Goal: Task Accomplishment & Management: Manage account settings

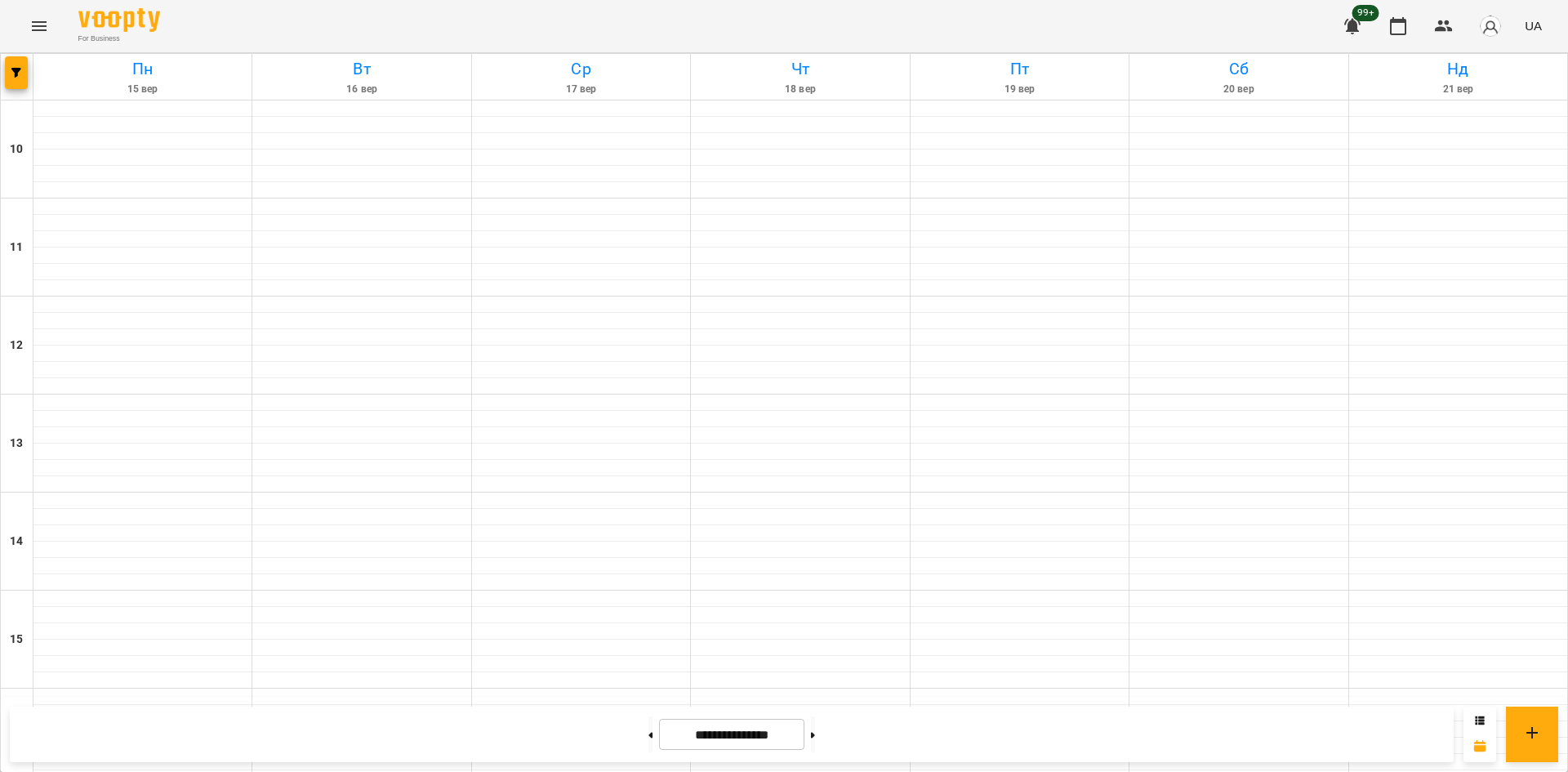
scroll to position [653, 0]
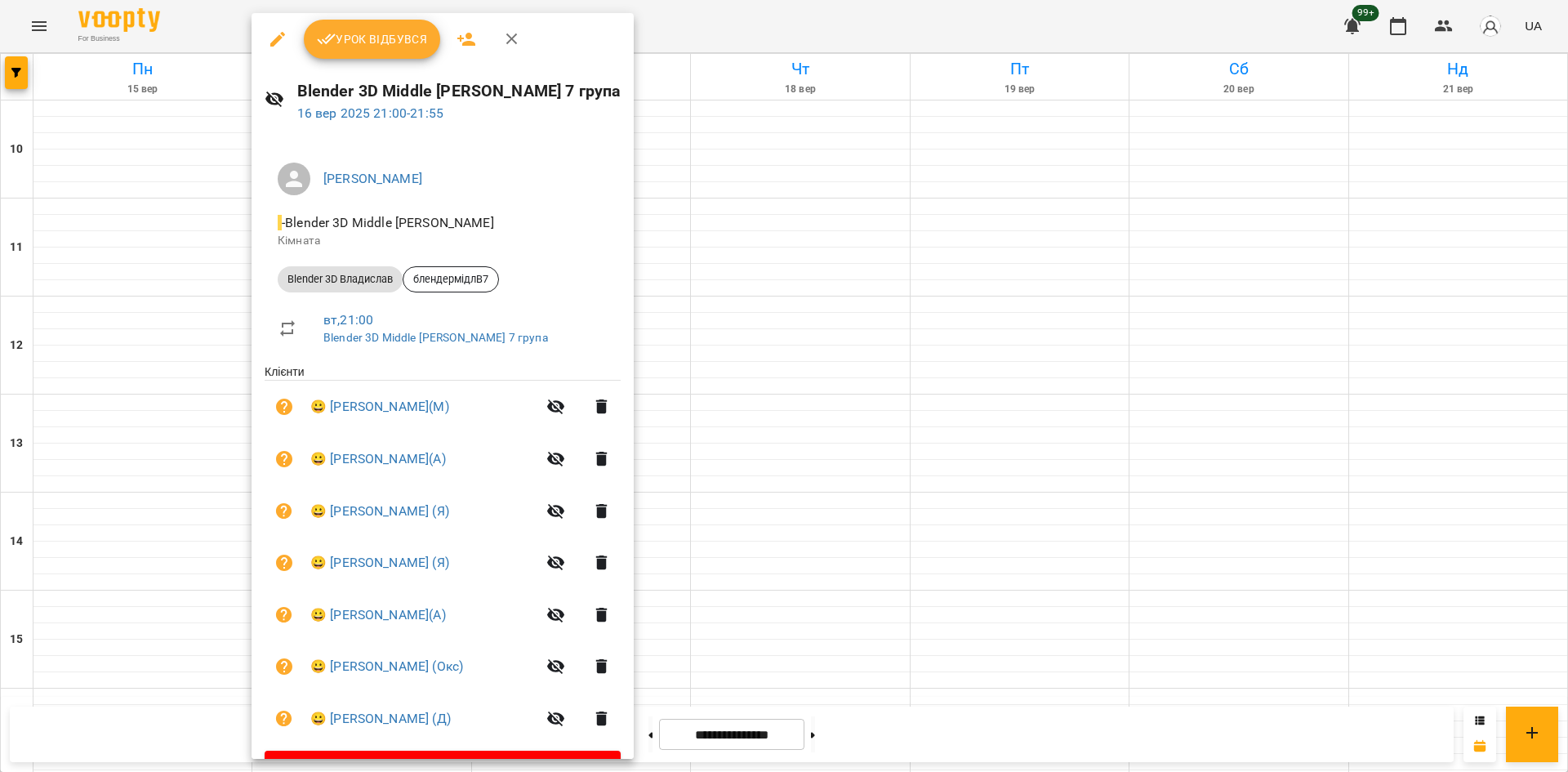
click at [1222, 457] on div at bounding box center [784, 386] width 1568 height 772
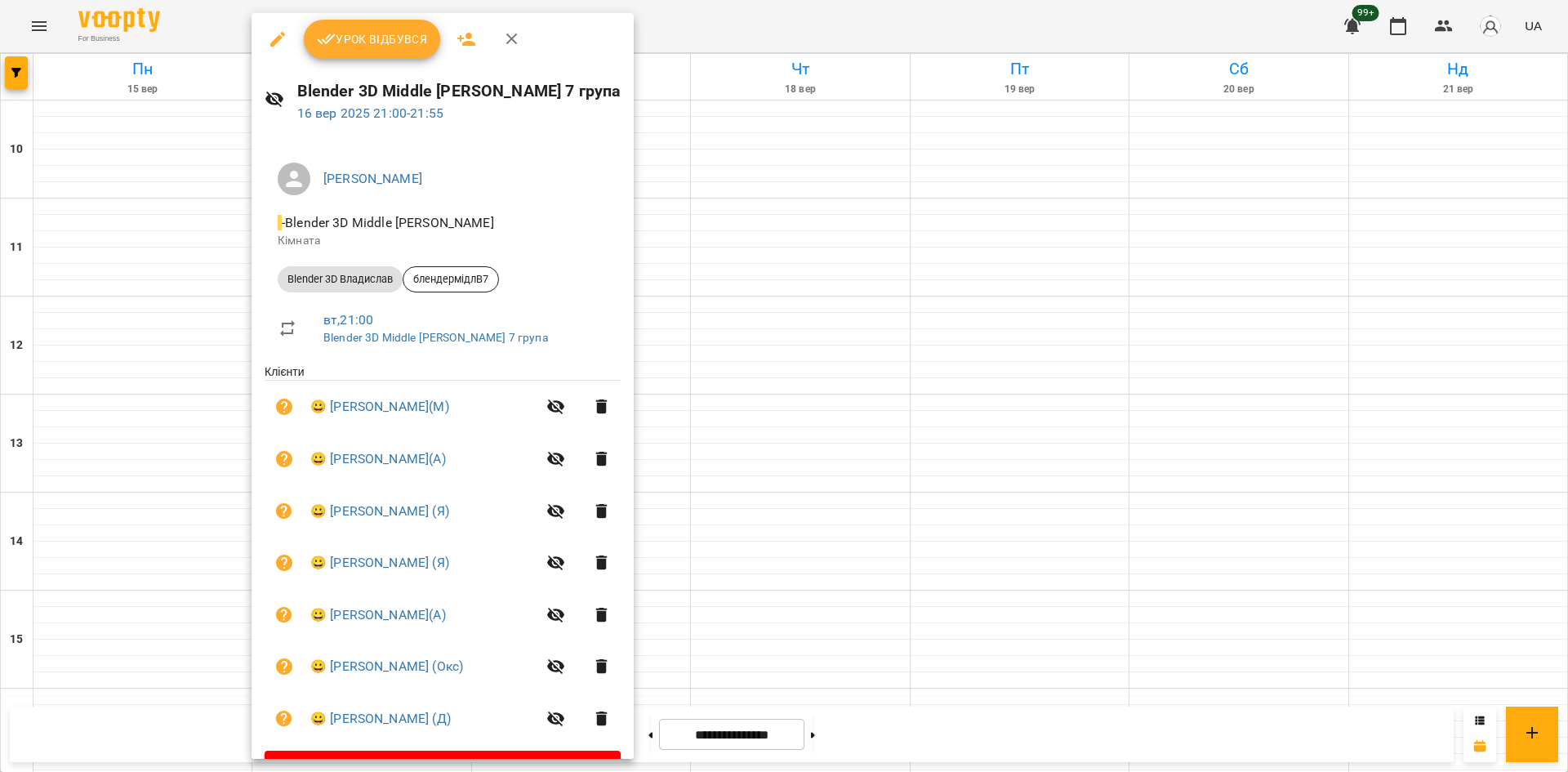
click at [383, 51] on button "Урок відбувся" at bounding box center [372, 39] width 137 height 39
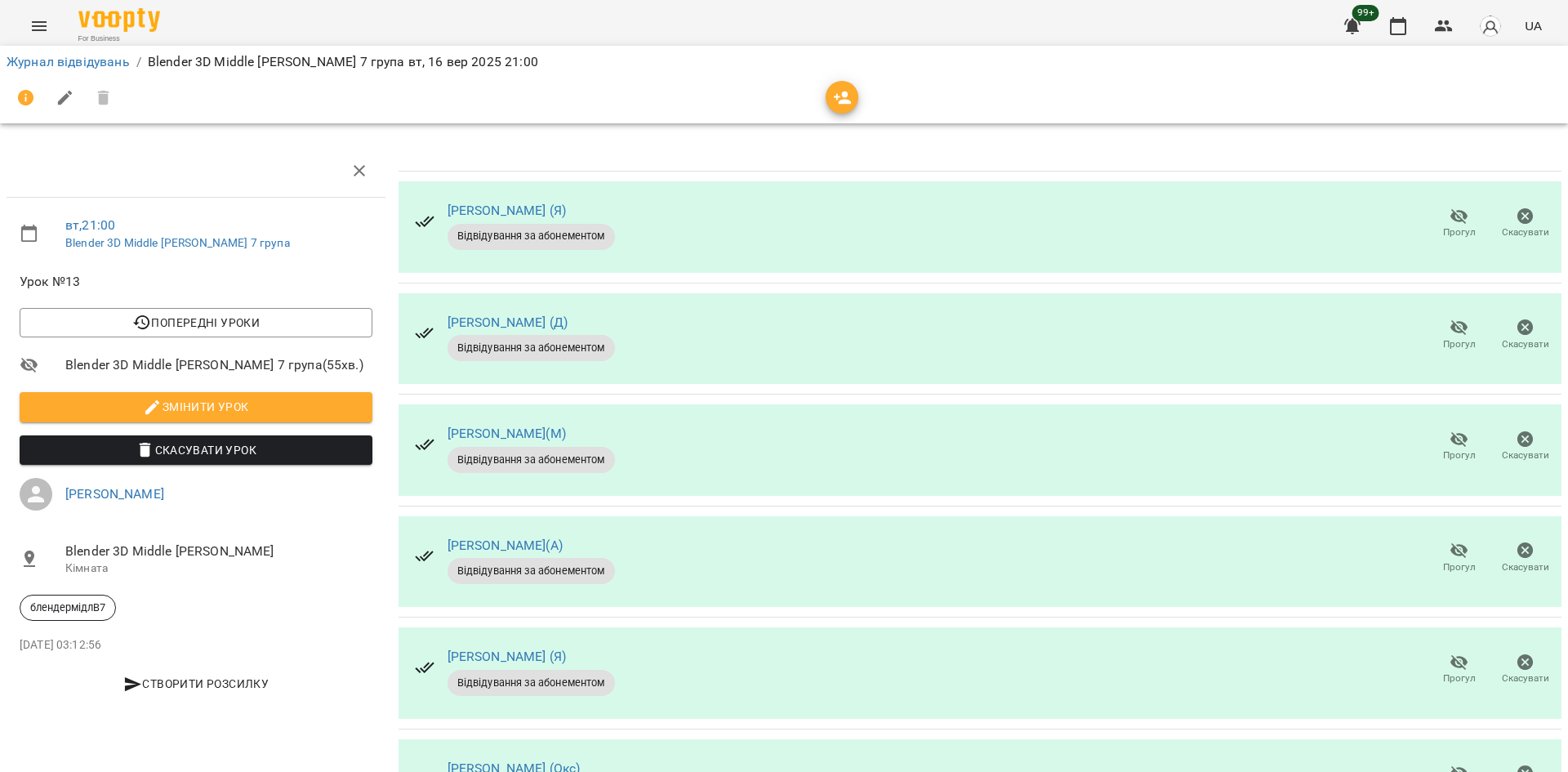
click at [1026, 382] on div at bounding box center [980, 380] width 1163 height 6
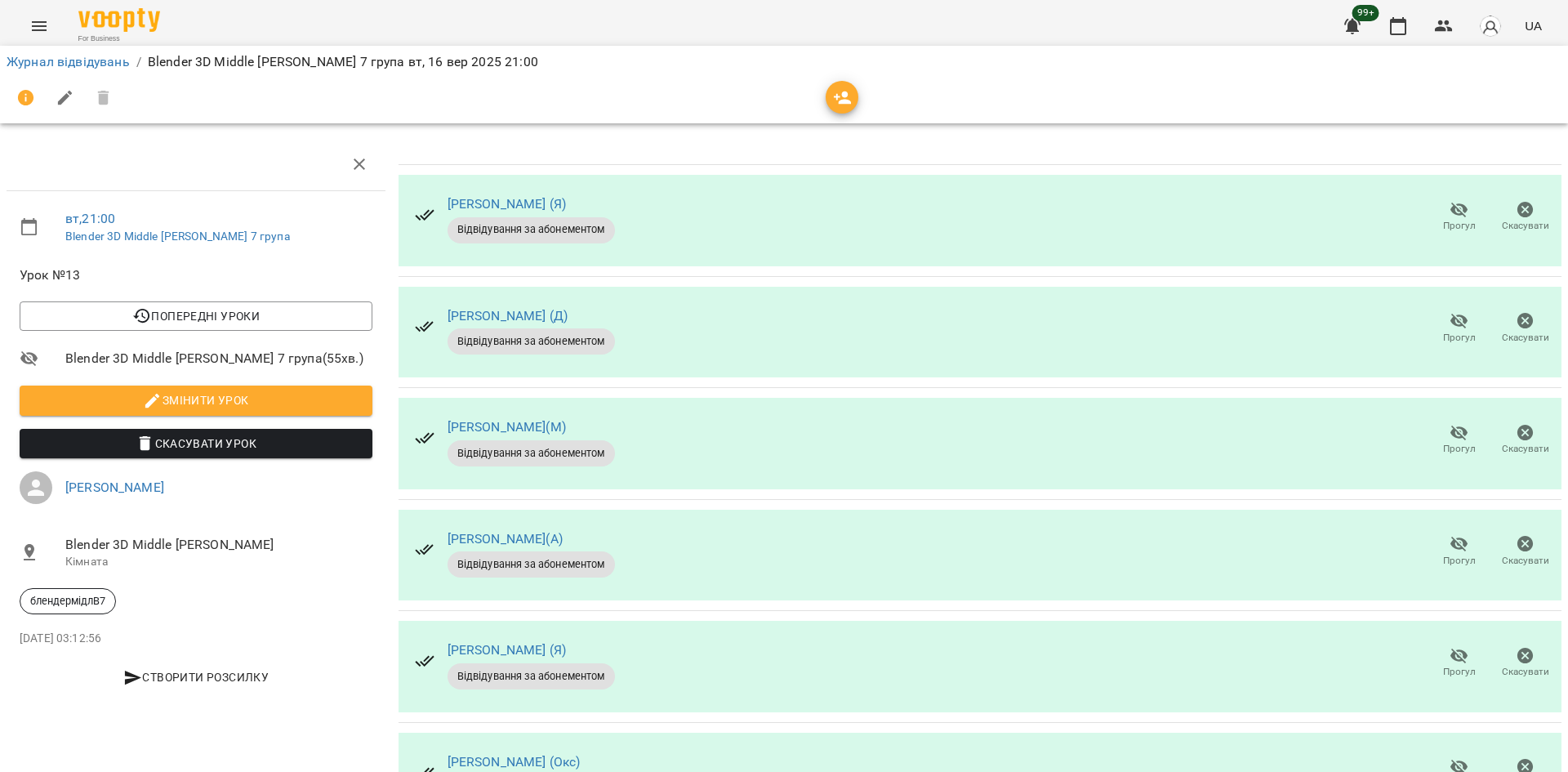
scroll to position [206, 0]
click at [1426, 529] on button "Прогул" at bounding box center [1458, 552] width 66 height 46
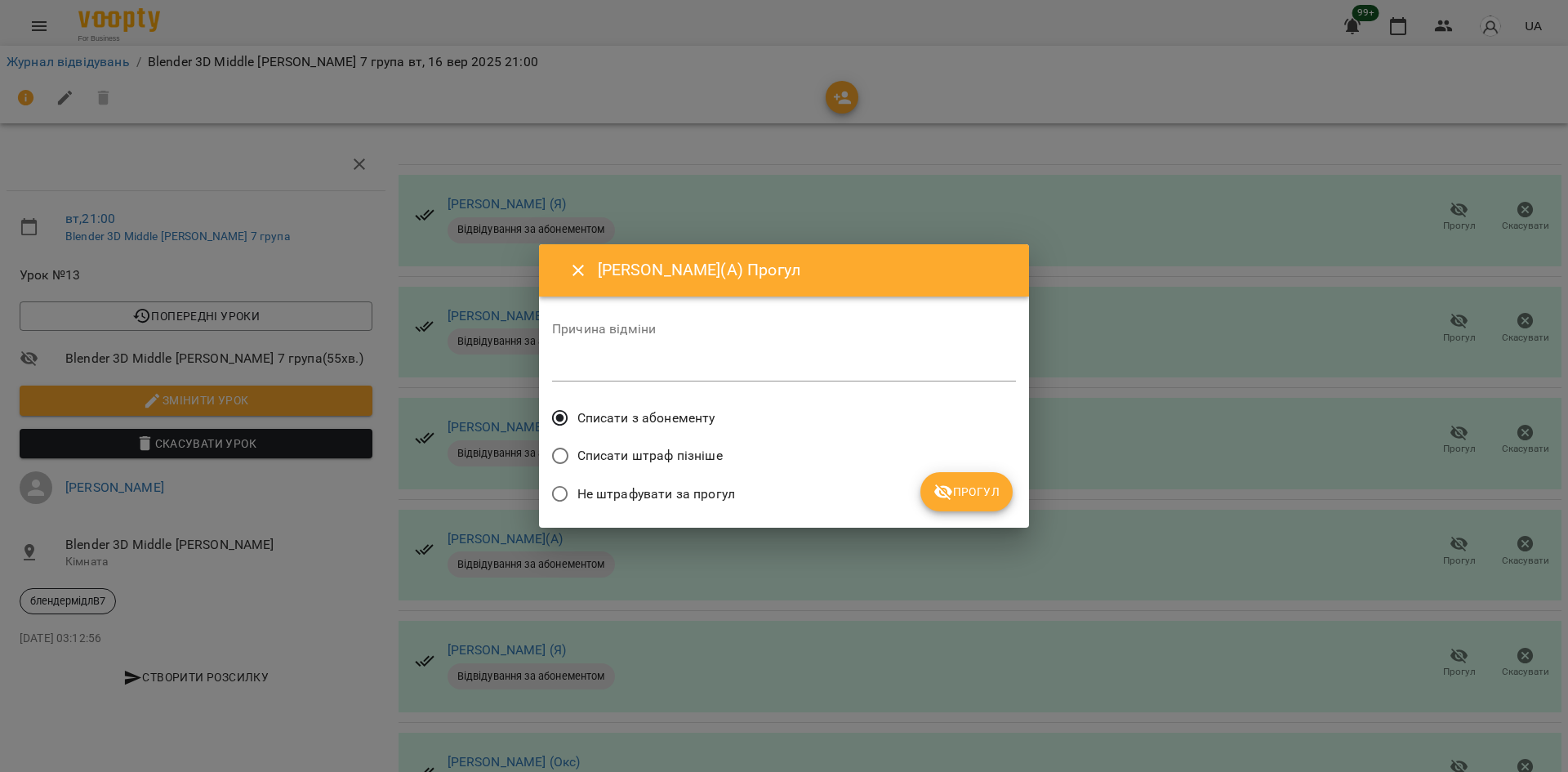
click at [926, 475] on div "Списати штраф пізніше" at bounding box center [784, 458] width 464 height 38
click at [957, 487] on span "Прогул" at bounding box center [966, 491] width 66 height 19
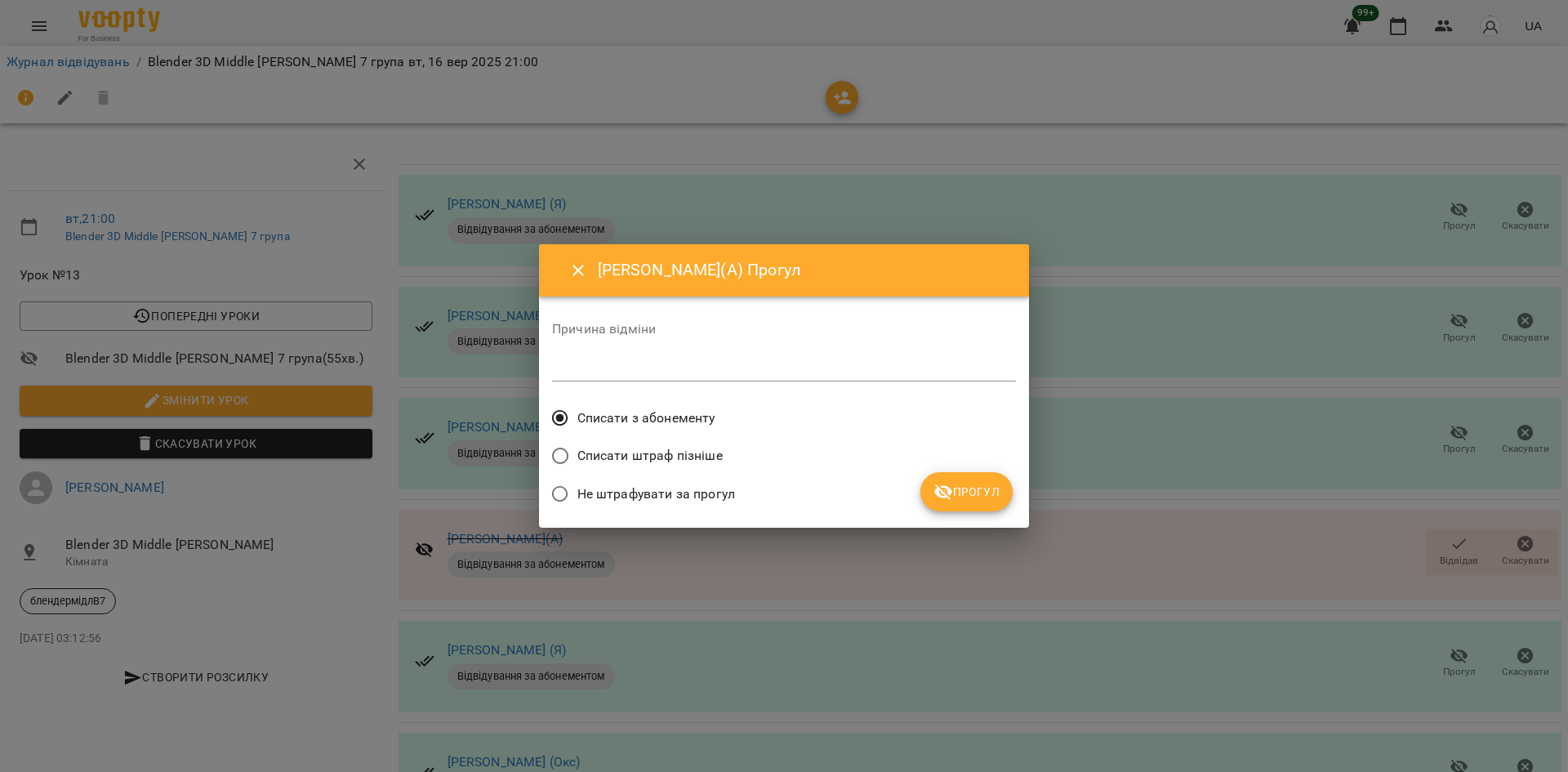
click at [981, 498] on span "Прогул" at bounding box center [966, 491] width 66 height 19
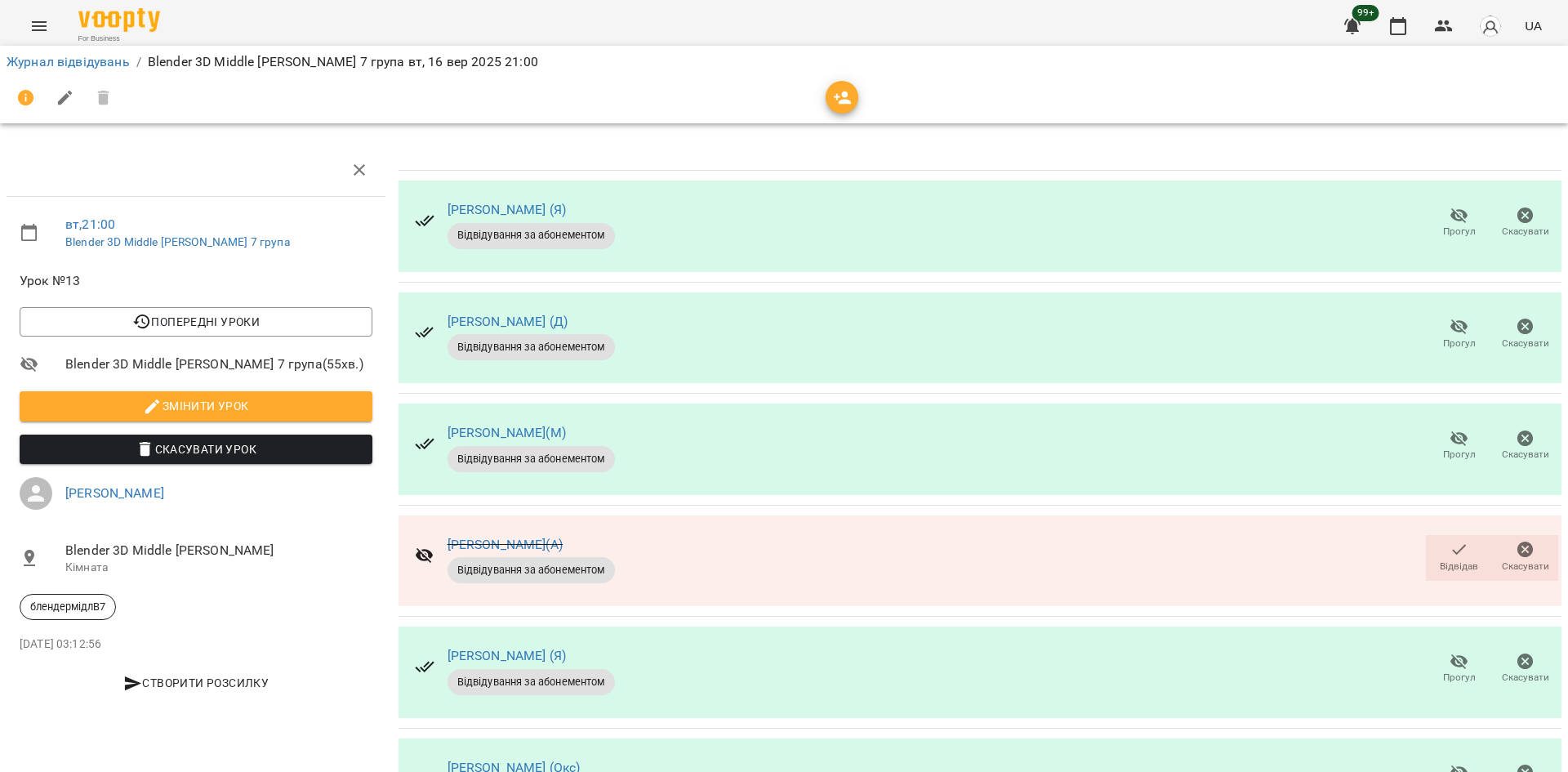
scroll to position [0, 0]
click at [1449, 343] on span "Прогул" at bounding box center [1459, 344] width 33 height 14
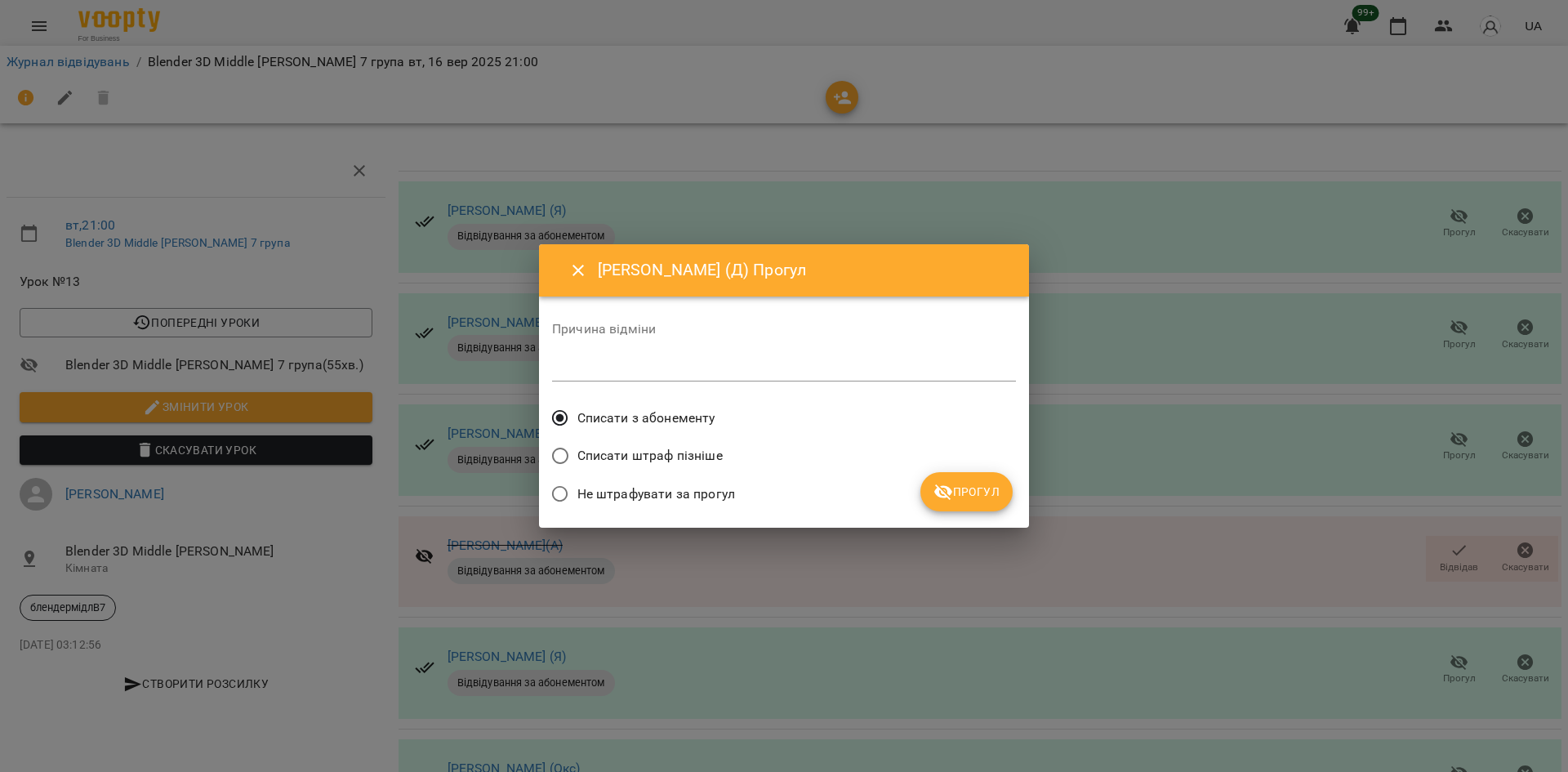
click at [942, 497] on icon "submit" at bounding box center [943, 492] width 18 height 16
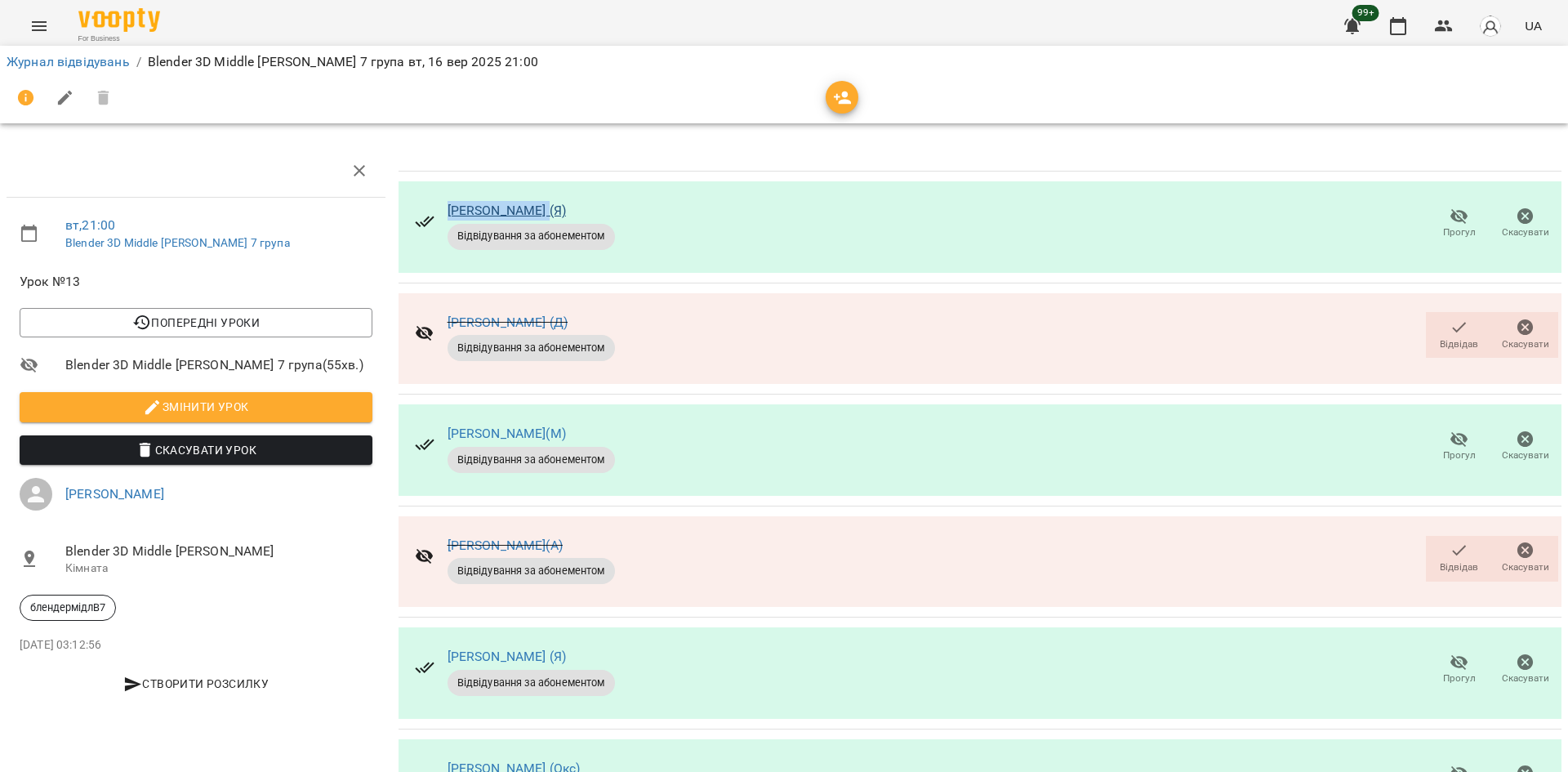
drag, startPoint x: 619, startPoint y: 210, endPoint x: 443, endPoint y: 205, distance: 176.1
click at [444, 205] on div "[PERSON_NAME] (Я) Відвідування за абонементом" at bounding box center [515, 224] width 227 height 79
copy link "[PERSON_NAME] (Я)"
click at [799, 439] on div "[PERSON_NAME](М) Відвідування за абонементом Прогул Скасувати" at bounding box center [980, 450] width 1163 height 91
drag, startPoint x: 644, startPoint y: 313, endPoint x: 526, endPoint y: 313, distance: 118.0
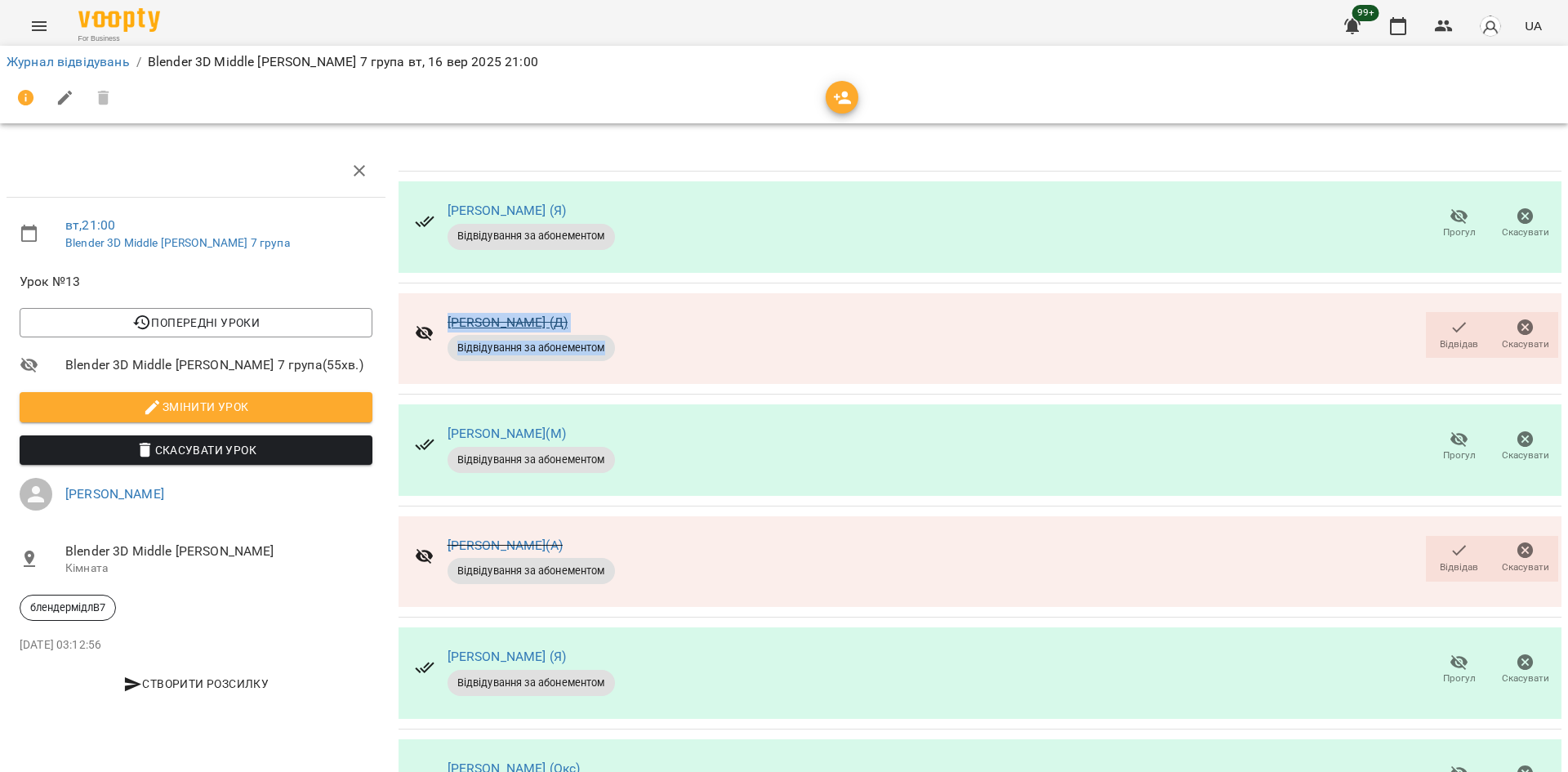
click at [433, 303] on div "[PERSON_NAME] (Д) Відвідування за абонементом Відвідав [GEOGRAPHIC_DATA]" at bounding box center [980, 338] width 1163 height 91
click at [796, 326] on div "[PERSON_NAME] (Д) Відвідування за абонементом Відвідав [GEOGRAPHIC_DATA]" at bounding box center [980, 338] width 1163 height 91
drag, startPoint x: 692, startPoint y: 320, endPoint x: 451, endPoint y: 318, distance: 241.0
click at [444, 318] on div "[PERSON_NAME] (Д) Відвідування за абонементом Відвідав [GEOGRAPHIC_DATA]" at bounding box center [980, 338] width 1163 height 91
click at [798, 367] on div "[PERSON_NAME] (Д) Відвідування за абонементом Відвідав [GEOGRAPHIC_DATA]" at bounding box center [980, 338] width 1163 height 91
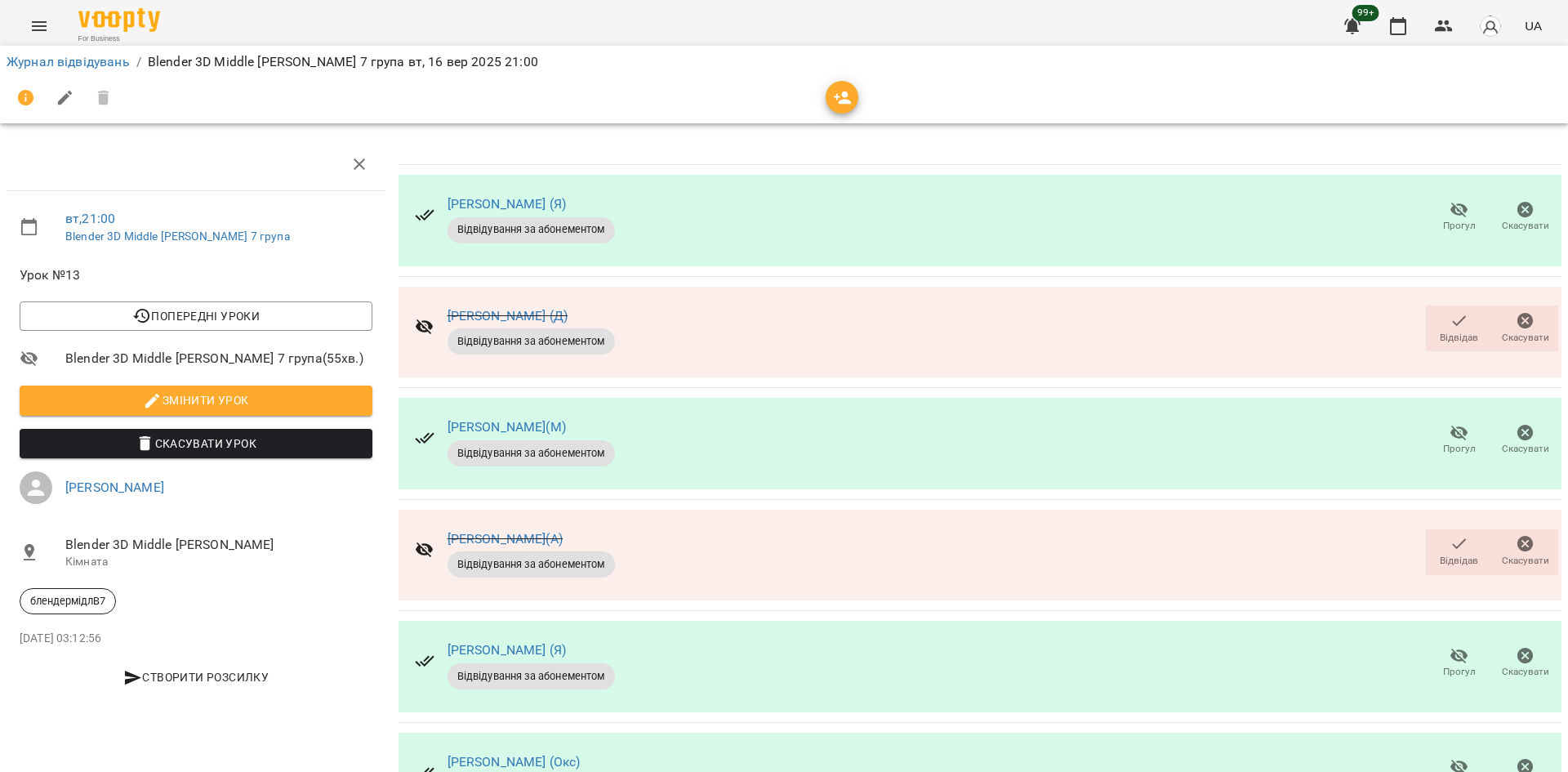
scroll to position [206, 0]
drag, startPoint x: 584, startPoint y: 337, endPoint x: 422, endPoint y: 336, distance: 162.0
click at [422, 513] on div "[PERSON_NAME](А) Відвідування за абонементом" at bounding box center [515, 552] width 227 height 79
click at [674, 510] on div "[PERSON_NAME](А) Відвідування за абонементом Відвідав [GEOGRAPHIC_DATA]" at bounding box center [980, 555] width 1163 height 91
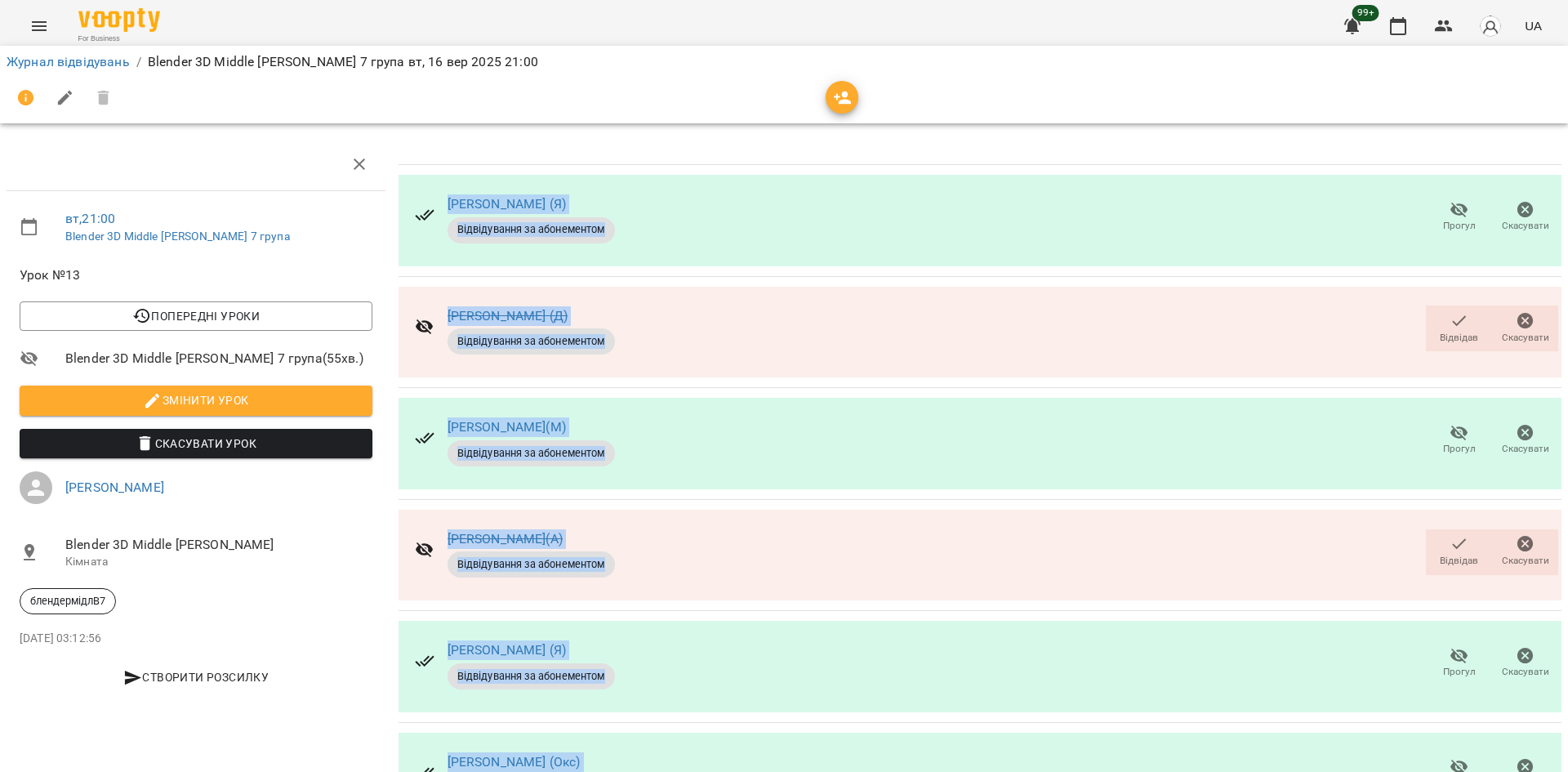
drag, startPoint x: 513, startPoint y: 673, endPoint x: 396, endPoint y: 667, distance: 117.2
click at [396, 667] on div "[PERSON_NAME] (Я) Відвідування за абонементом Прогул Скасувати [PERSON_NAME] (Д…" at bounding box center [980, 542] width 1170 height 814
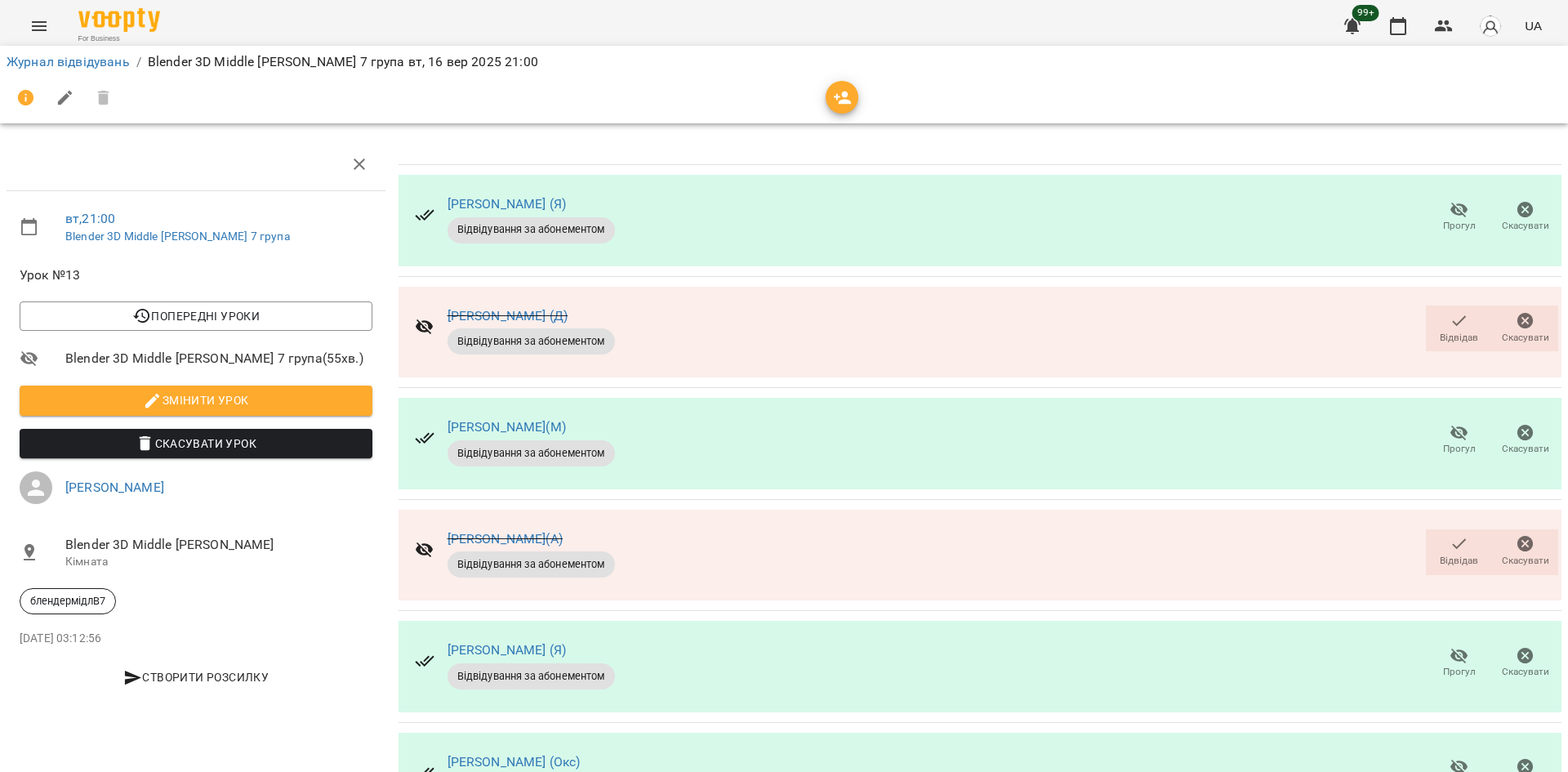
scroll to position [0, 0]
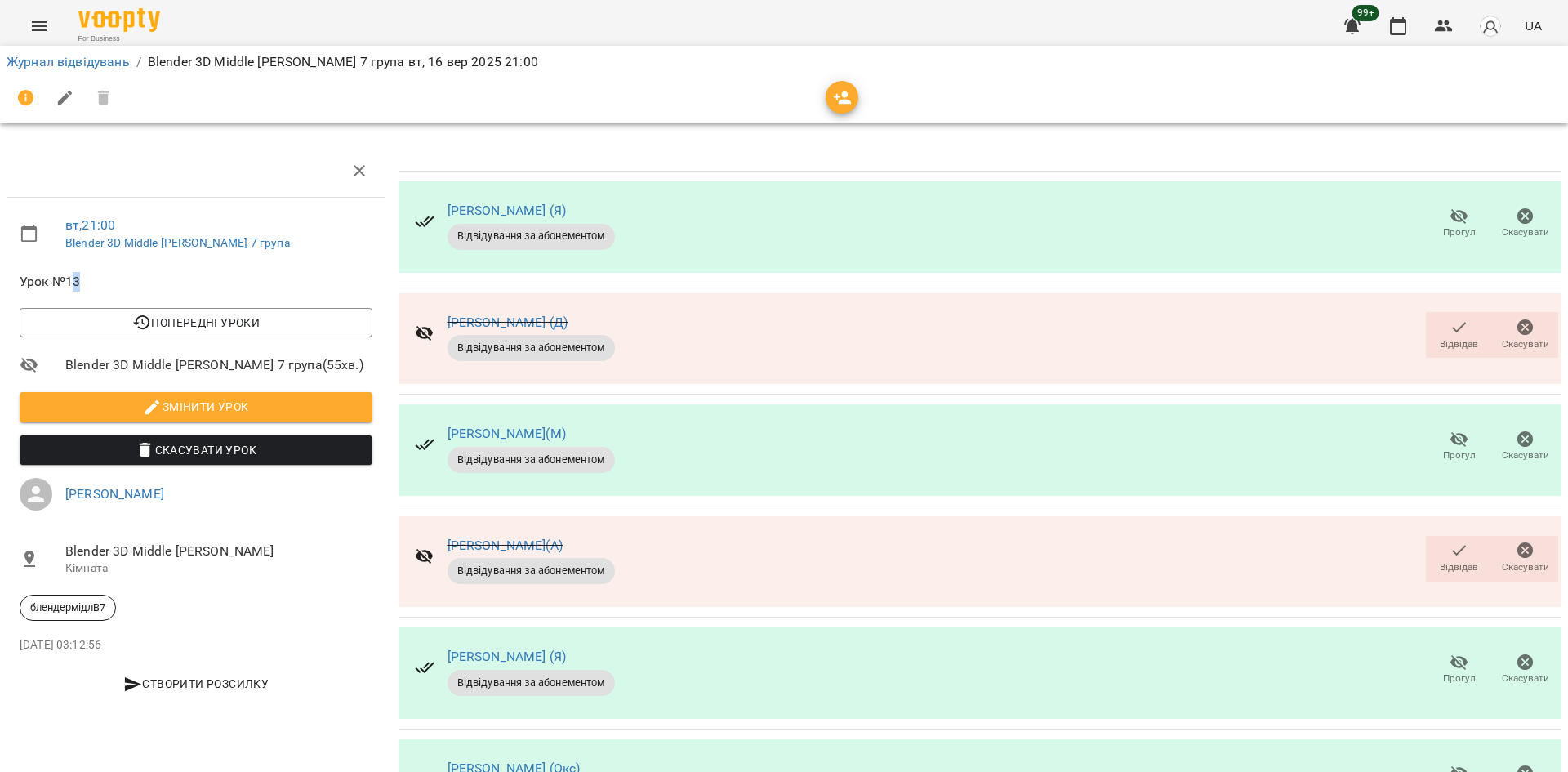
drag, startPoint x: 97, startPoint y: 283, endPoint x: 80, endPoint y: 282, distance: 17.0
click at [69, 281] on span "Урок №13" at bounding box center [196, 282] width 353 height 19
click at [118, 281] on span "Урок №13" at bounding box center [196, 282] width 353 height 19
drag, startPoint x: 67, startPoint y: 279, endPoint x: 91, endPoint y: 289, distance: 26.0
click at [65, 279] on span "Урок №13" at bounding box center [196, 282] width 353 height 19
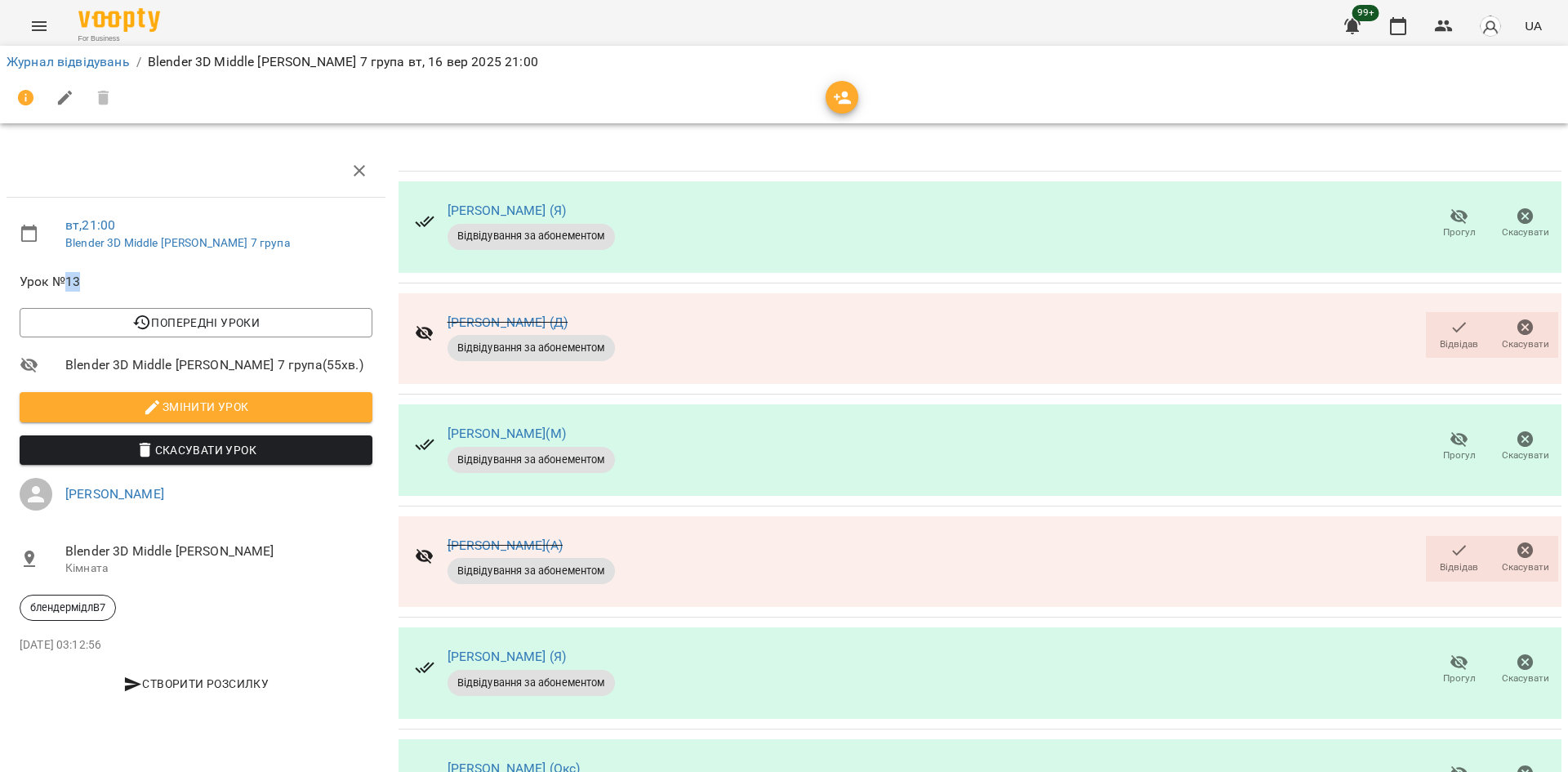
drag, startPoint x: 152, startPoint y: 283, endPoint x: 161, endPoint y: 281, distance: 9.2
click at [152, 283] on span "Урок №13" at bounding box center [196, 282] width 353 height 19
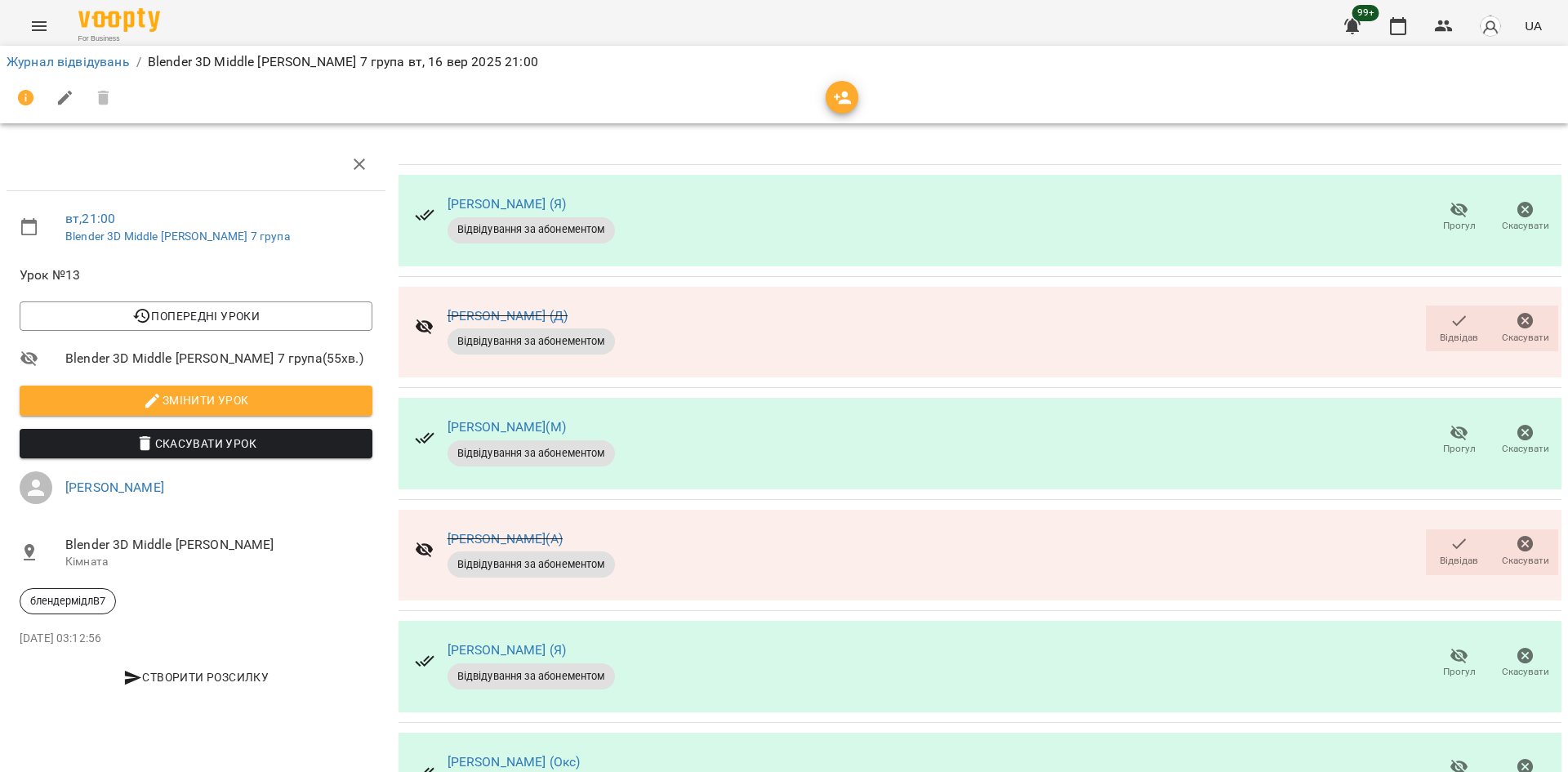
scroll to position [206, 0]
drag, startPoint x: 631, startPoint y: 555, endPoint x: 429, endPoint y: 562, distance: 202.1
click at [429, 733] on div "[PERSON_NAME] (Окс) Відвідування за абонементом Прогул Скасувати" at bounding box center [980, 778] width 1163 height 91
copy link "[PERSON_NAME] (Окс)"
click at [734, 611] on td "[PERSON_NAME] (Я) Відвідування за абонементом Прогул Скасувати" at bounding box center [980, 667] width 1163 height 112
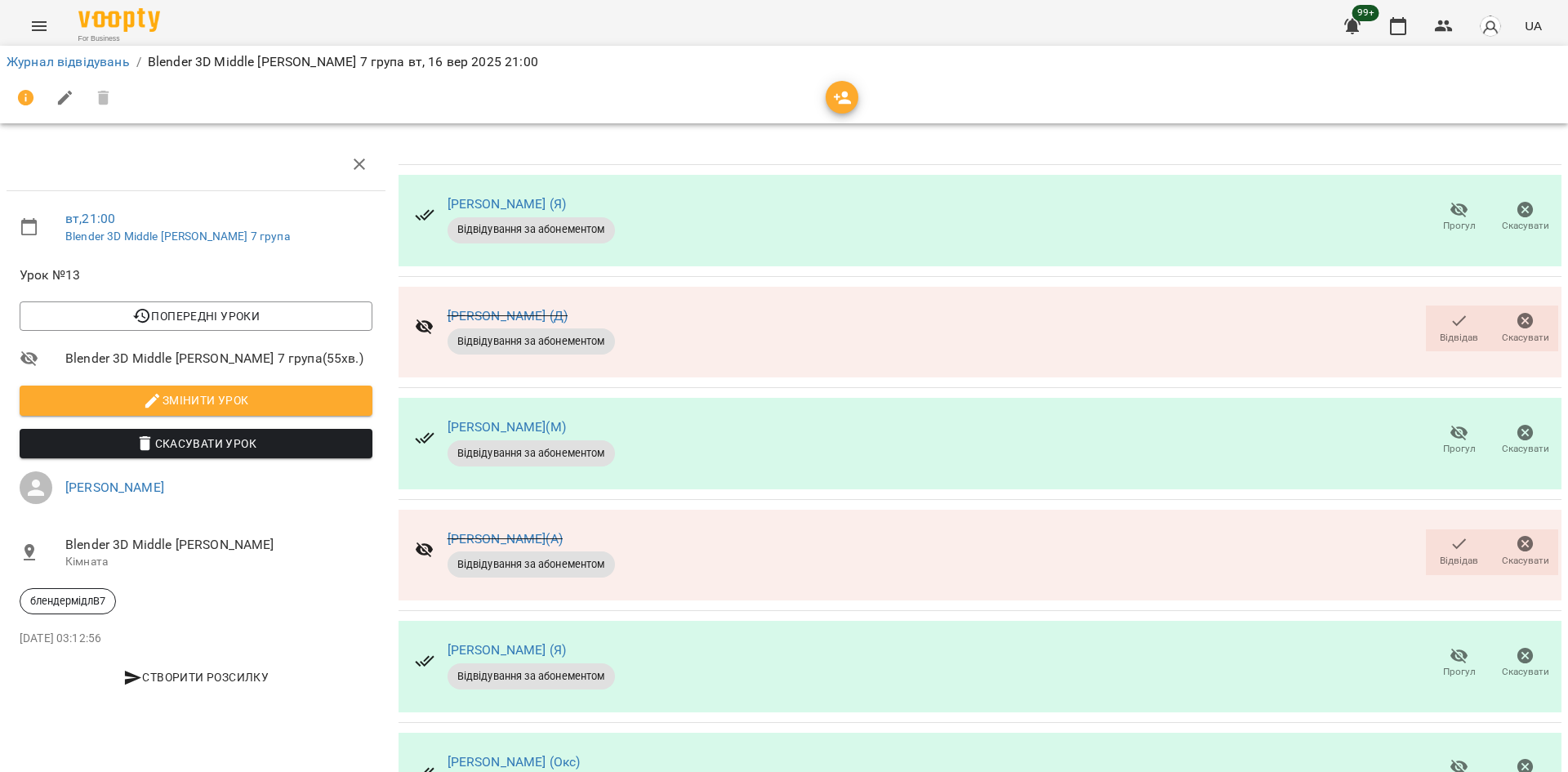
scroll to position [0, 0]
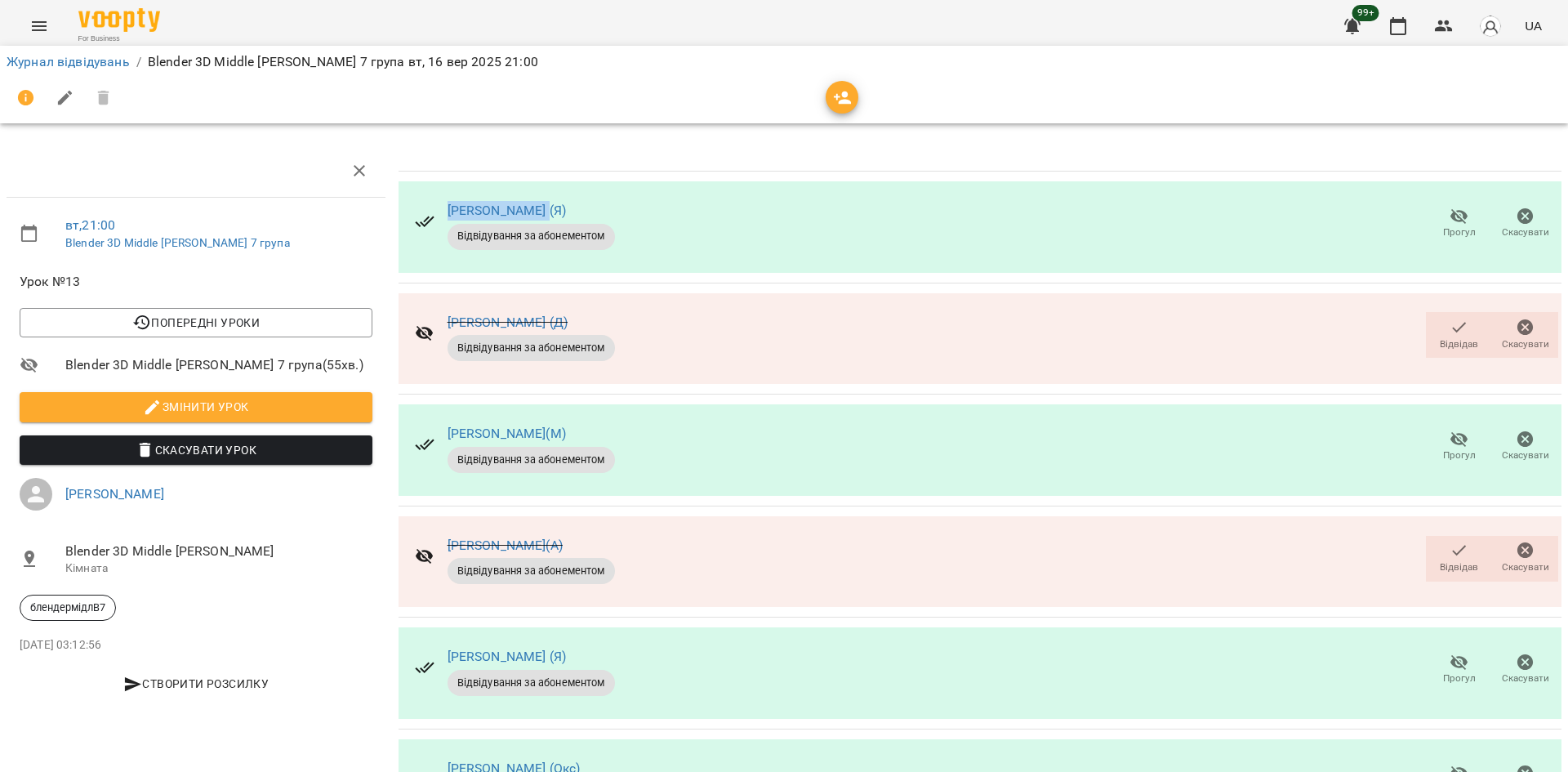
drag, startPoint x: 641, startPoint y: 206, endPoint x: 439, endPoint y: 196, distance: 202.2
click at [439, 196] on div "[PERSON_NAME] (Я) Відвідування за абонементом Прогул Скасувати" at bounding box center [980, 227] width 1163 height 91
copy link "[PERSON_NAME] (Я)"
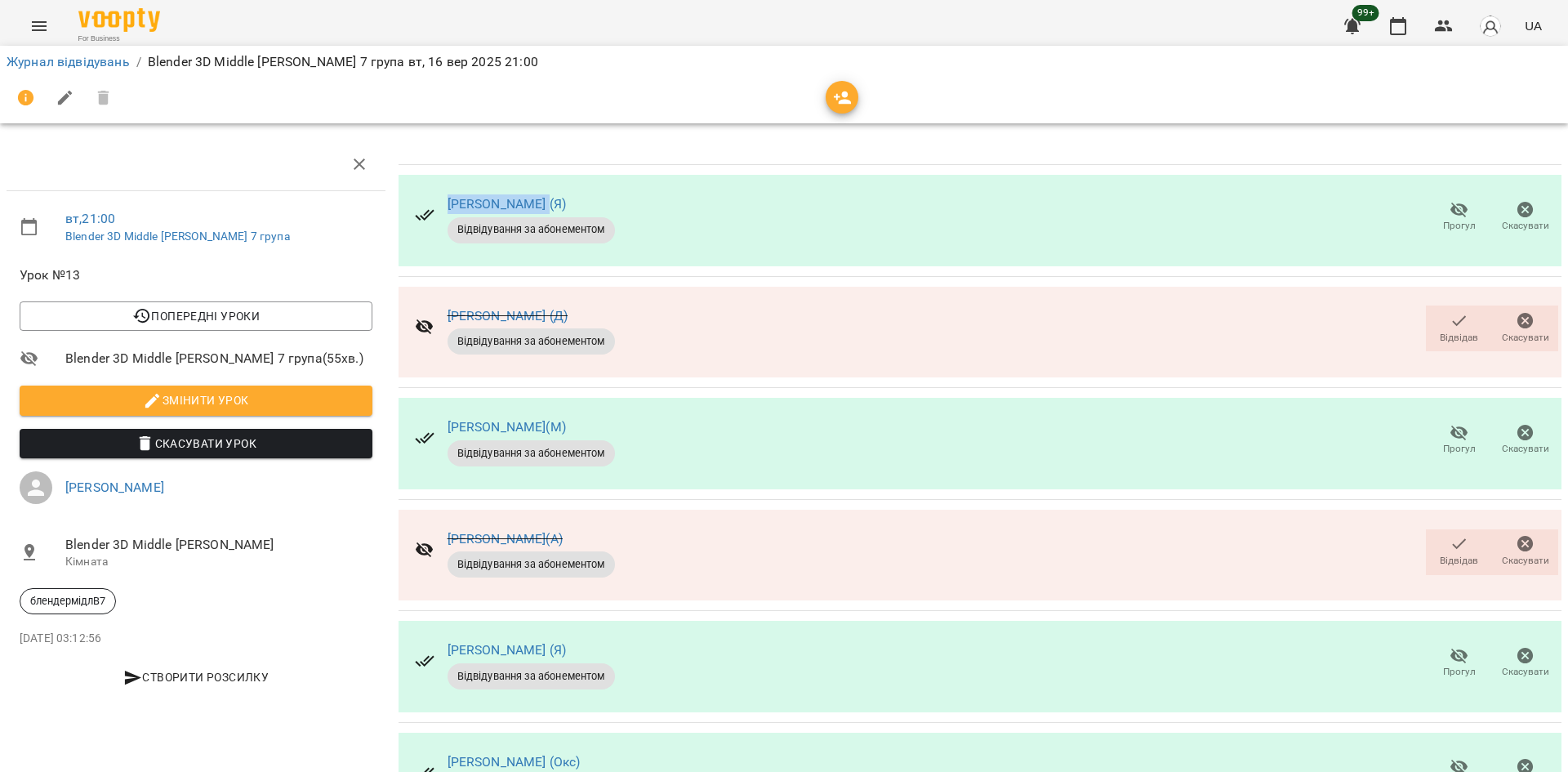
scroll to position [206, 0]
drag, startPoint x: 680, startPoint y: 458, endPoint x: 450, endPoint y: 450, distance: 230.1
click at [450, 621] on div "[PERSON_NAME] (Я) Відвідування за абонементом Прогул Скасувати" at bounding box center [980, 666] width 1163 height 91
click at [777, 621] on div "[PERSON_NAME] (Я) Відвідування за абонементом Прогул Скасувати" at bounding box center [980, 666] width 1163 height 91
drag, startPoint x: 704, startPoint y: 447, endPoint x: 499, endPoint y: 452, distance: 205.1
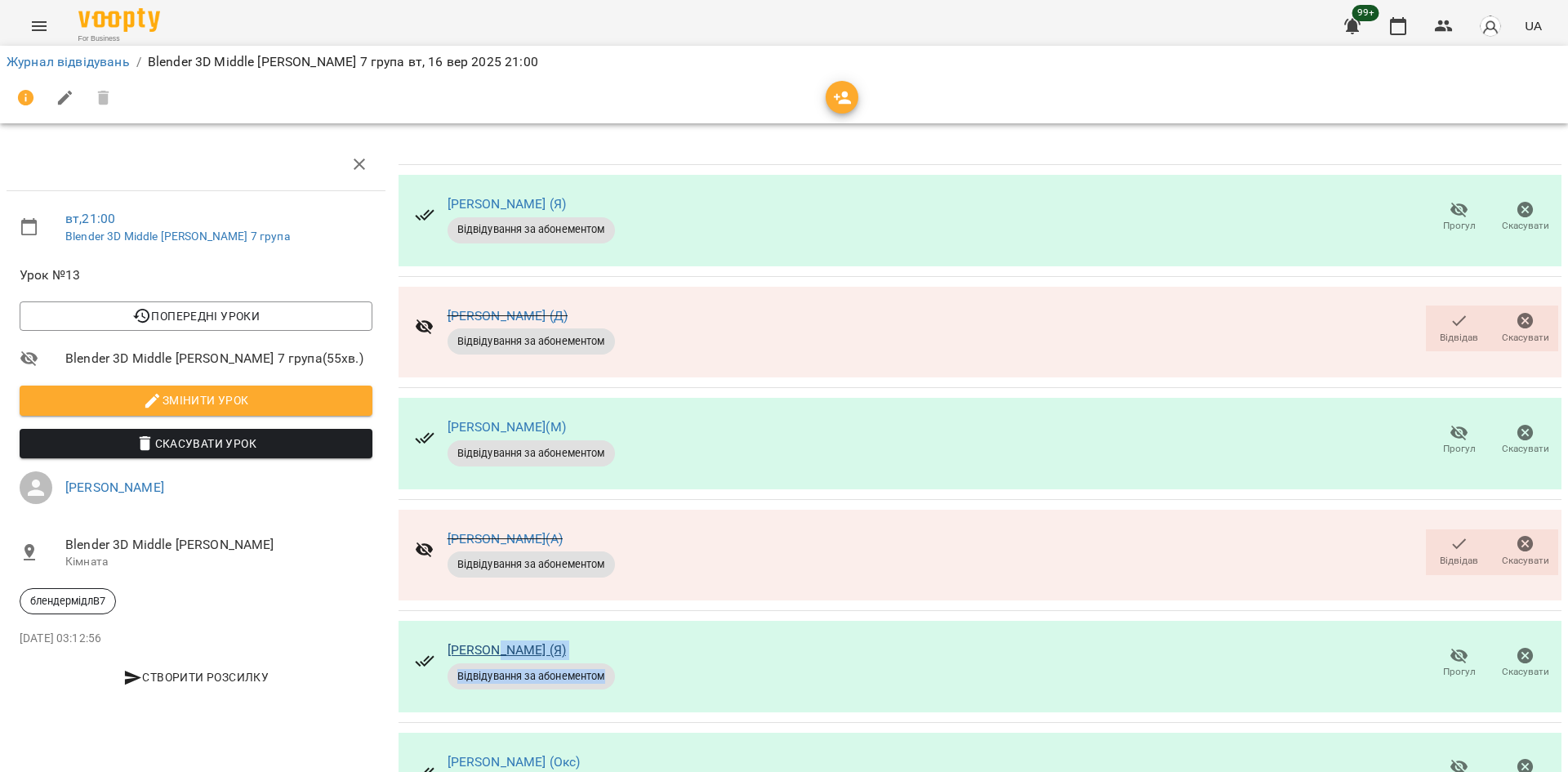
click at [499, 621] on div "[PERSON_NAME] (Я) Відвідування за абонементом Прогул Скасувати" at bounding box center [980, 666] width 1163 height 91
click at [453, 611] on td "[PERSON_NAME] (Я) Відвідування за абонементом Прогул Скасувати" at bounding box center [980, 667] width 1163 height 112
drag, startPoint x: 460, startPoint y: 442, endPoint x: 641, endPoint y: 444, distance: 181.0
click at [641, 621] on div "[PERSON_NAME] (Я) Відвідування за абонементом Прогул Скасувати" at bounding box center [980, 666] width 1163 height 91
copy link "[PERSON_NAME] (Я)"
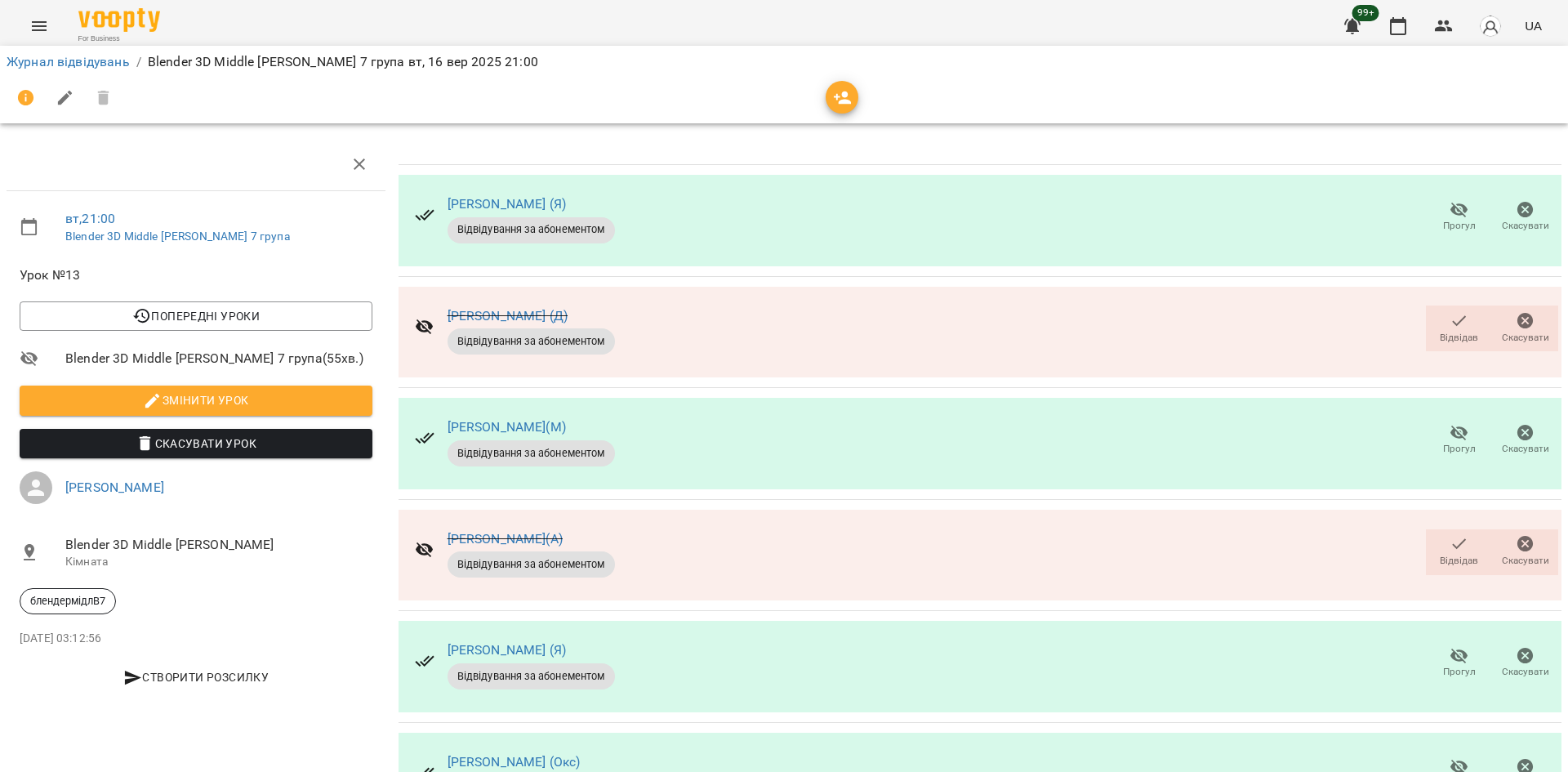
click at [713, 706] on div at bounding box center [980, 708] width 1163 height 6
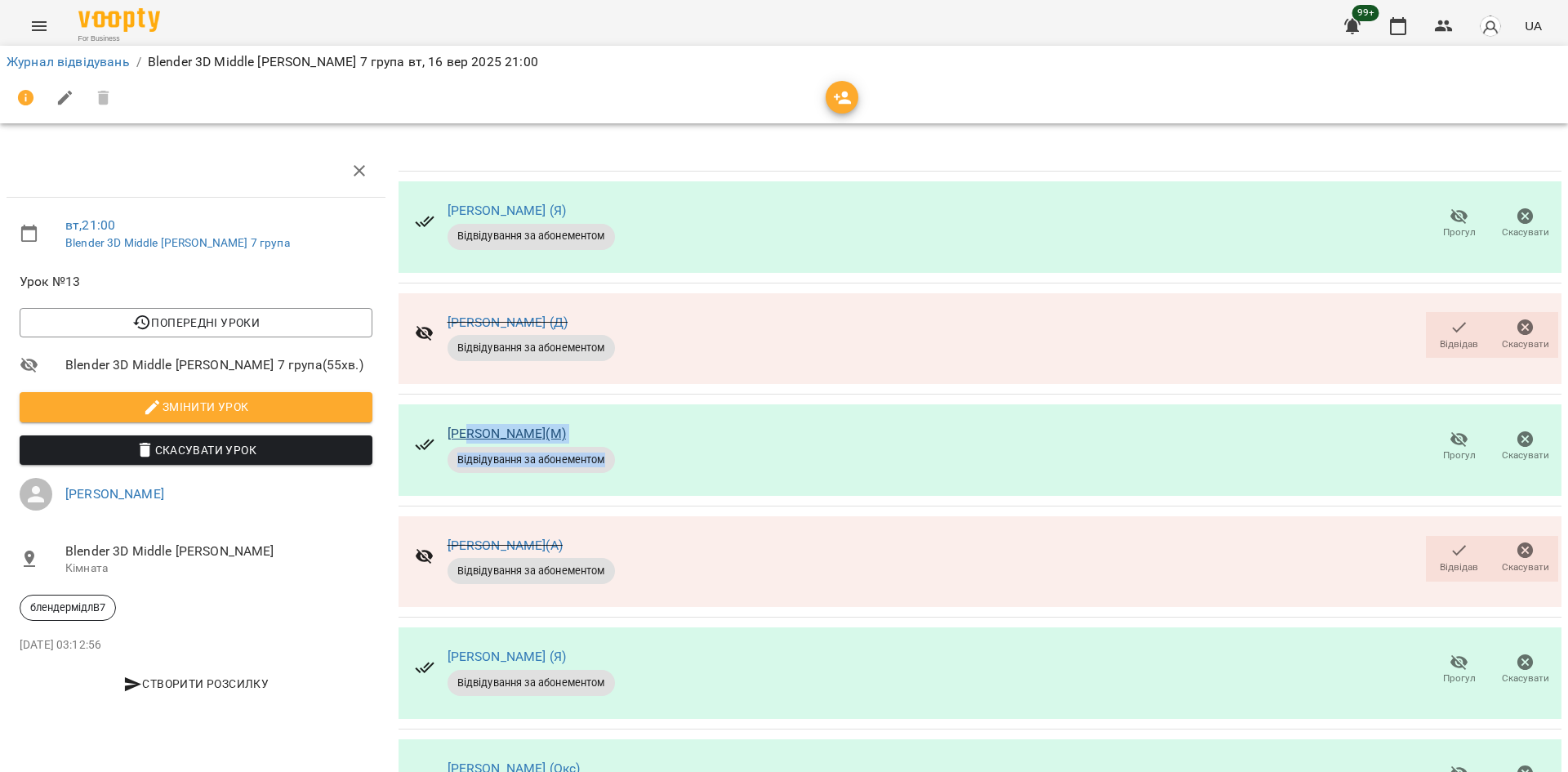
drag, startPoint x: 703, startPoint y: 434, endPoint x: 468, endPoint y: 427, distance: 235.1
click at [468, 427] on div "[PERSON_NAME](М) Відвідування за абонементом Прогул Скасувати" at bounding box center [980, 450] width 1163 height 91
click at [723, 422] on div "[PERSON_NAME](М) Відвідування за абонементом Прогул Скасувати" at bounding box center [980, 450] width 1163 height 91
drag, startPoint x: 570, startPoint y: 422, endPoint x: 444, endPoint y: 423, distance: 126.0
click at [444, 423] on div "[PERSON_NAME](М) Відвідування за абонементом Прогул Скасувати" at bounding box center [980, 450] width 1163 height 91
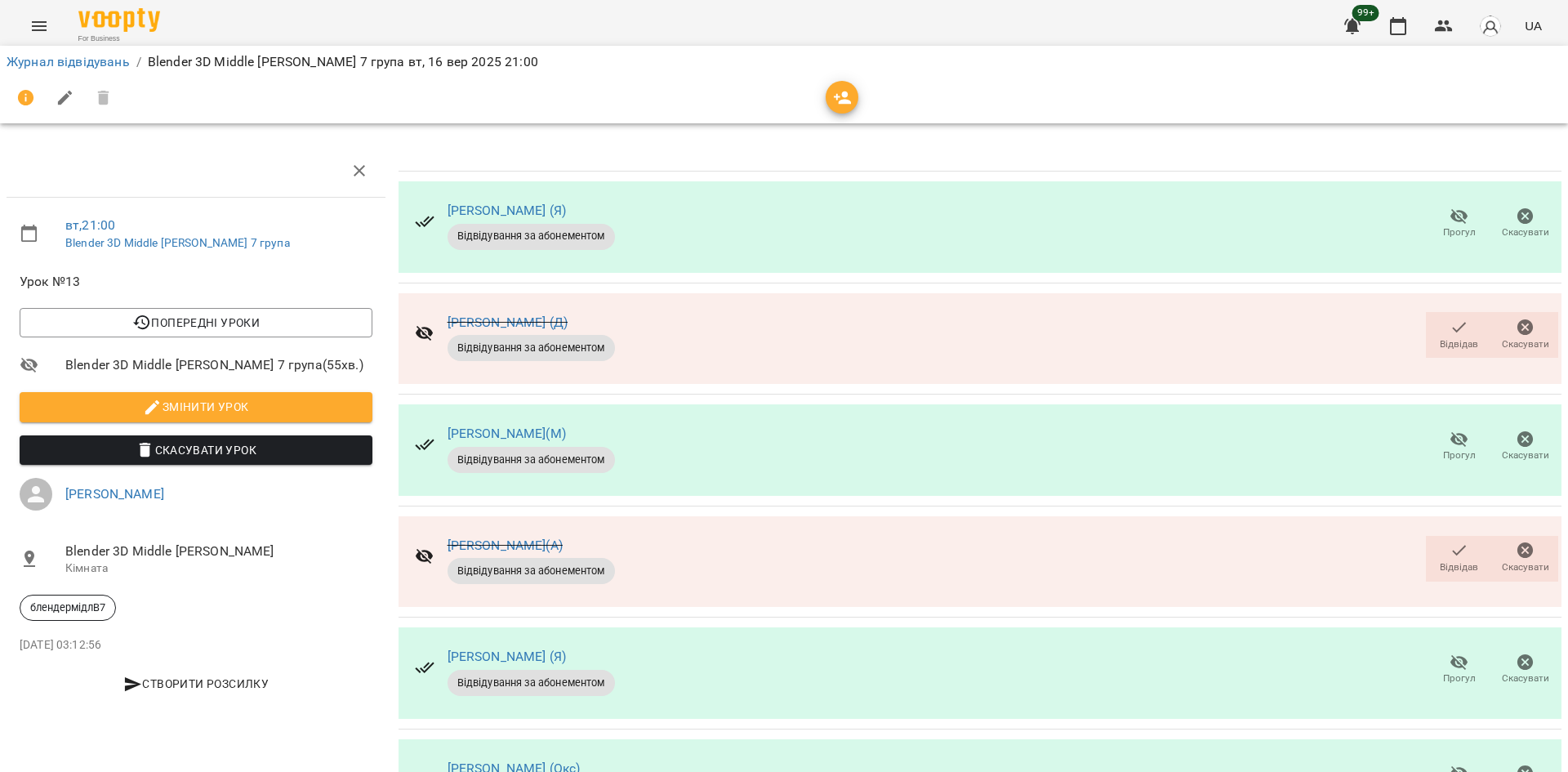
copy link "[PERSON_NAME](М)"
click at [732, 359] on div "[PERSON_NAME] (Д) Відвідування за абонементом Відвідав [GEOGRAPHIC_DATA]" at bounding box center [980, 338] width 1163 height 91
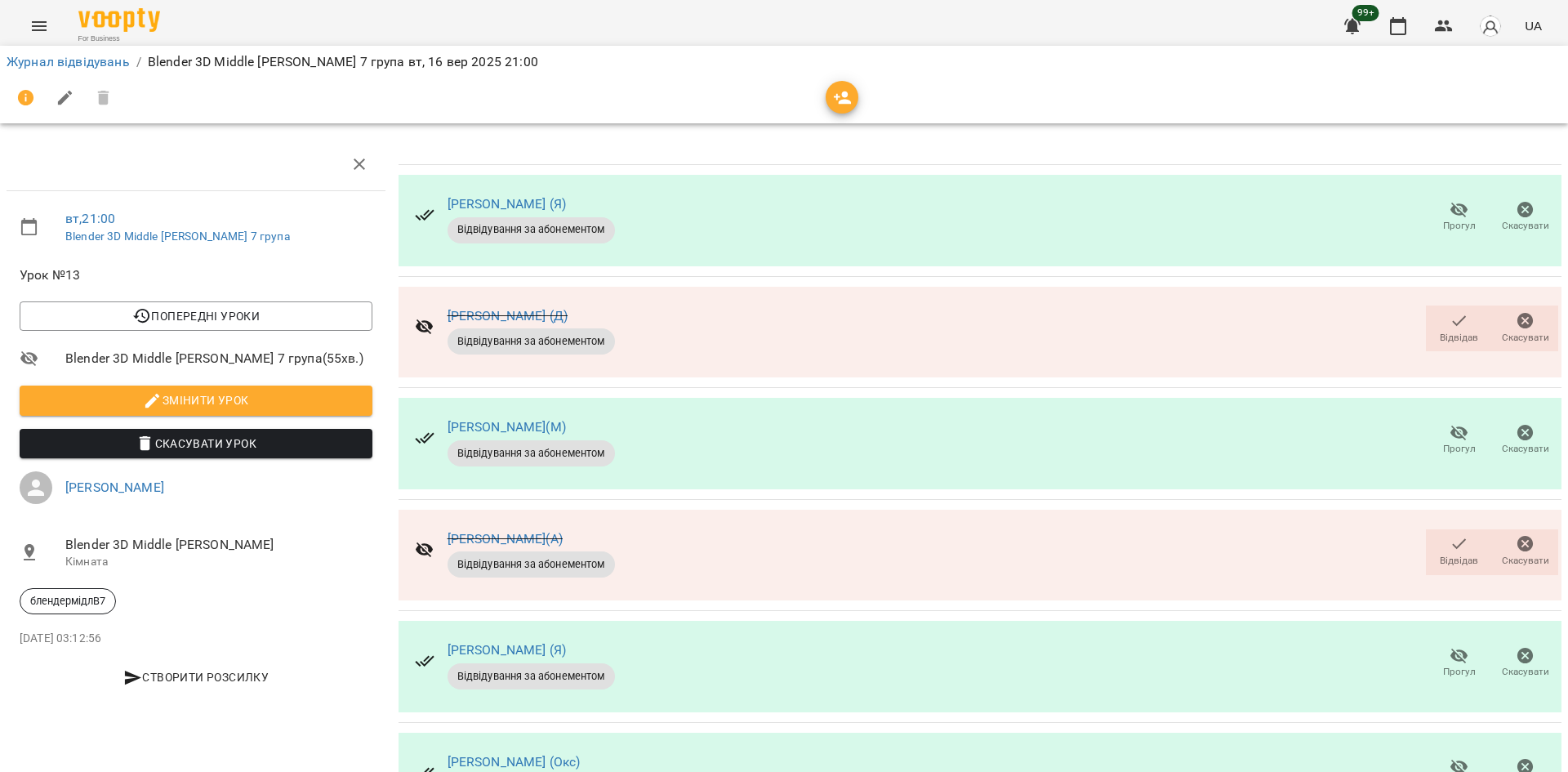
scroll to position [81, 0]
click at [1435, 757] on span "Прогул" at bounding box center [1458, 773] width 47 height 33
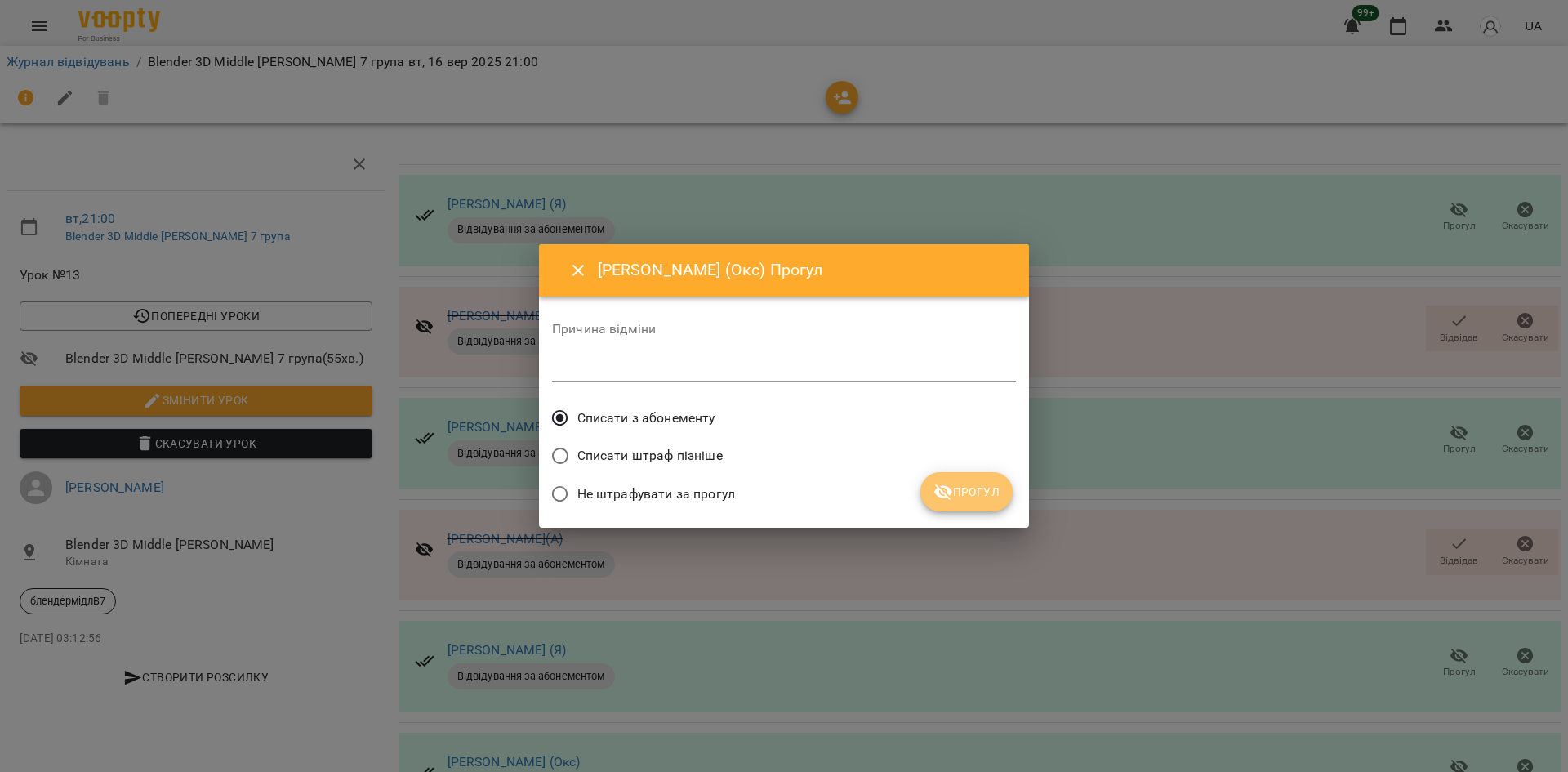
click at [949, 485] on icon "submit" at bounding box center [943, 491] width 19 height 19
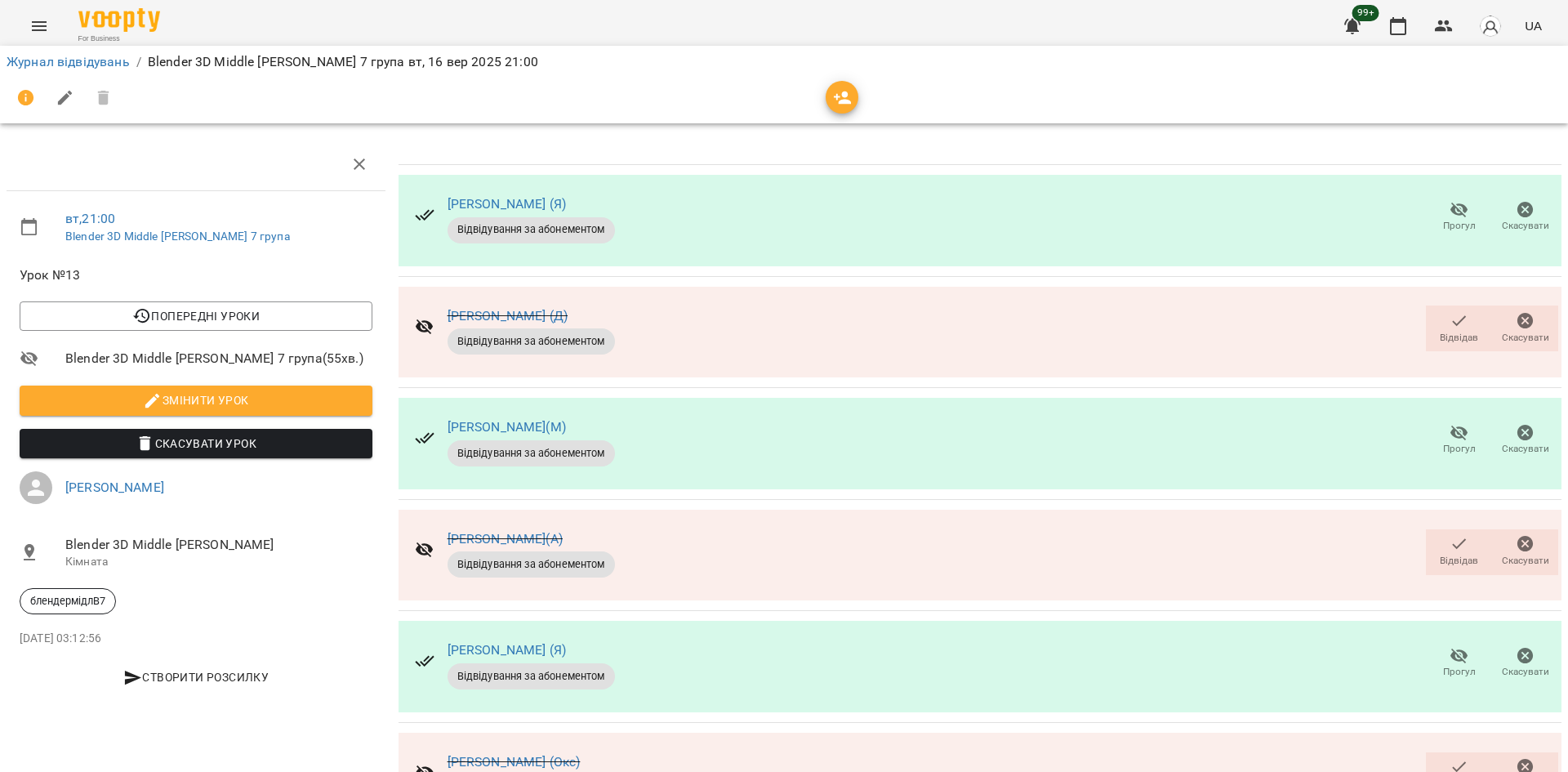
scroll to position [164, 0]
click at [1449, 535] on icon "button" at bounding box center [1459, 544] width 19 height 19
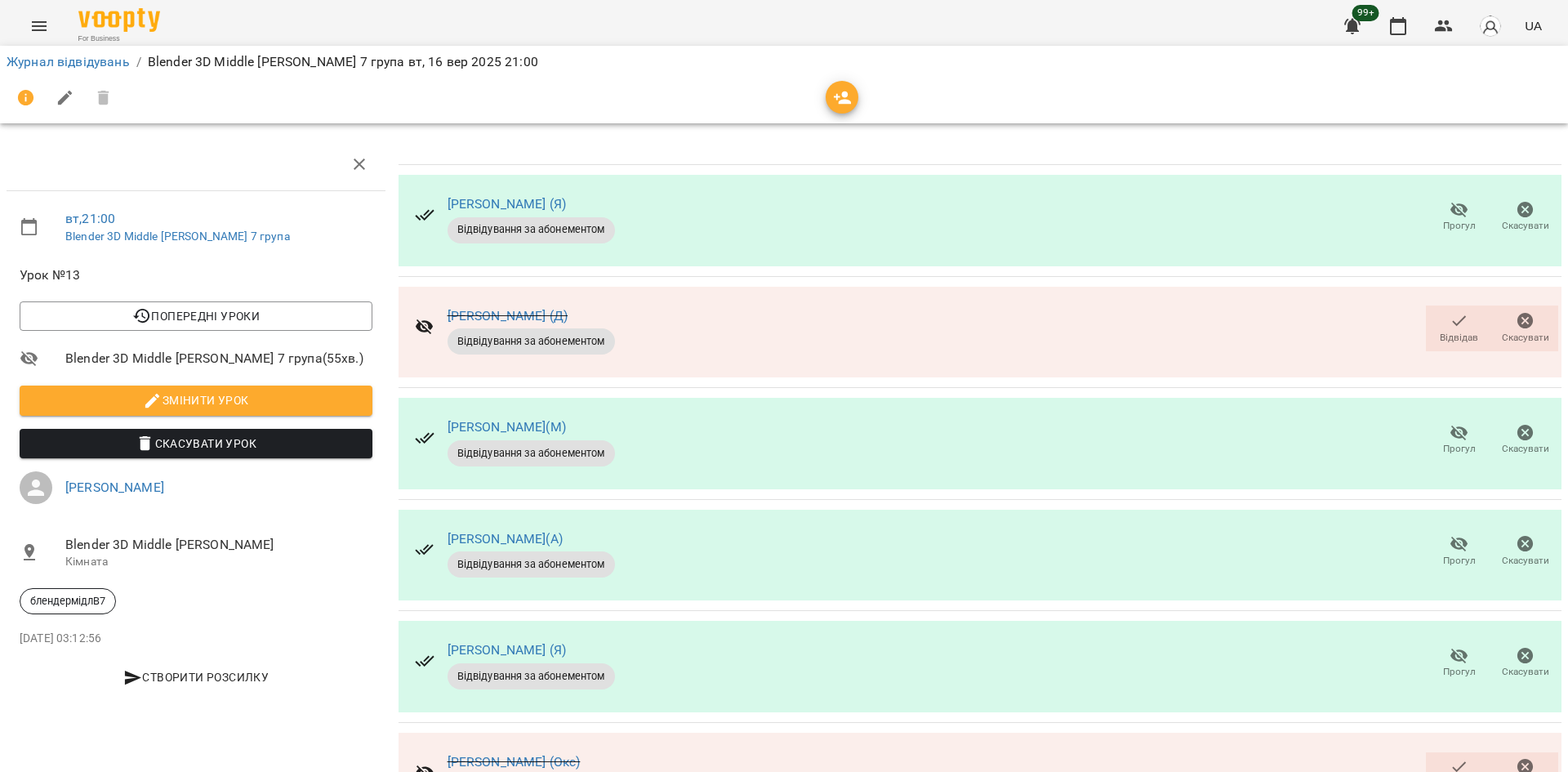
scroll to position [81, 0]
drag, startPoint x: 561, startPoint y: 456, endPoint x: 446, endPoint y: 459, distance: 115.0
click at [448, 529] on div "[PERSON_NAME](А)" at bounding box center [531, 539] width 167 height 19
copy link "[PERSON_NAME](А)"
click at [630, 510] on div "[PERSON_NAME](А) Відвідування за абонементом Прогул Скасувати" at bounding box center [980, 555] width 1163 height 91
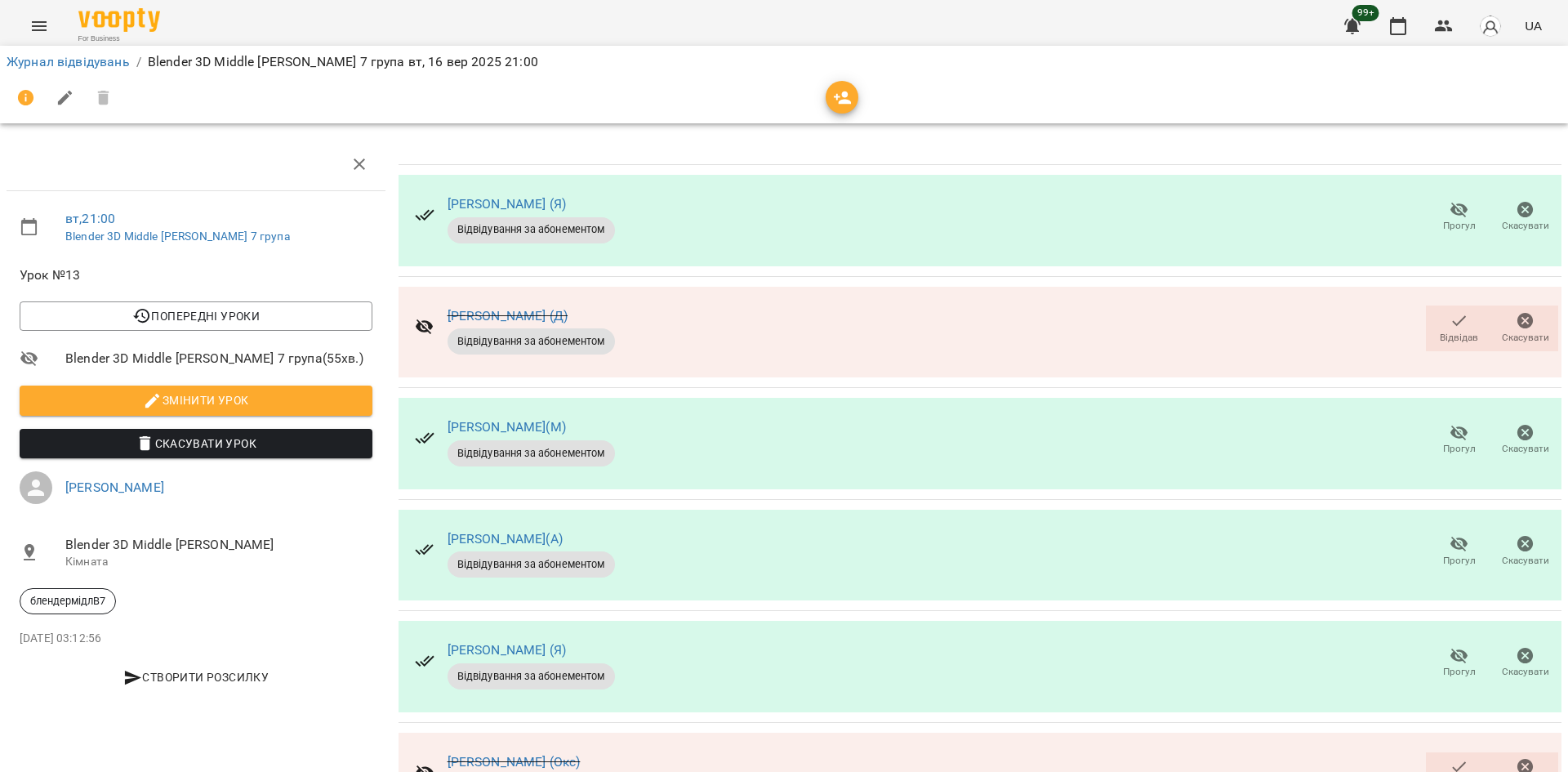
click at [741, 733] on div "[PERSON_NAME] (Окс) Відвідування за абонементом Відвідав [GEOGRAPHIC_DATA]" at bounding box center [980, 778] width 1163 height 91
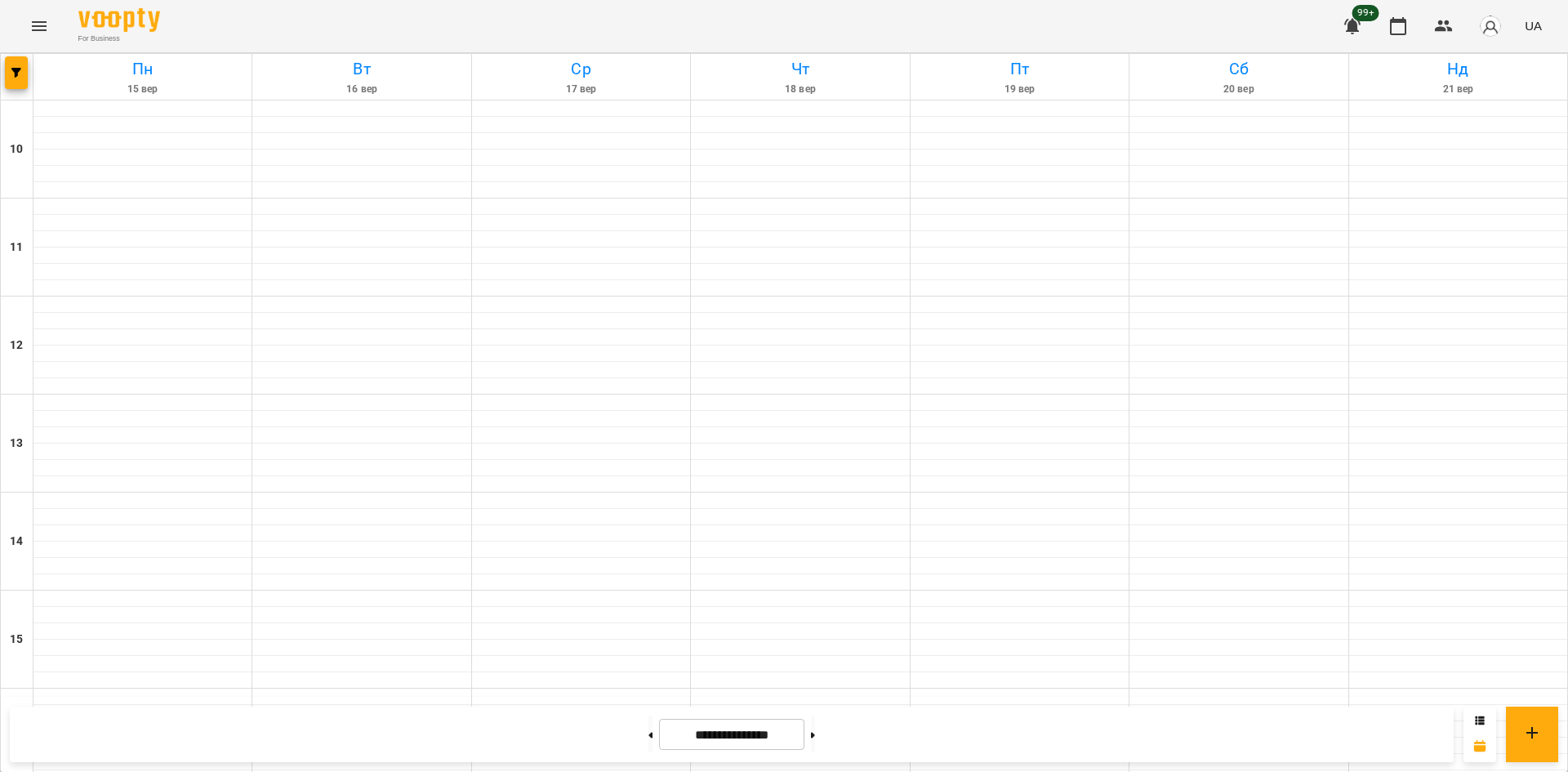
scroll to position [595, 0]
